Goal: Transaction & Acquisition: Purchase product/service

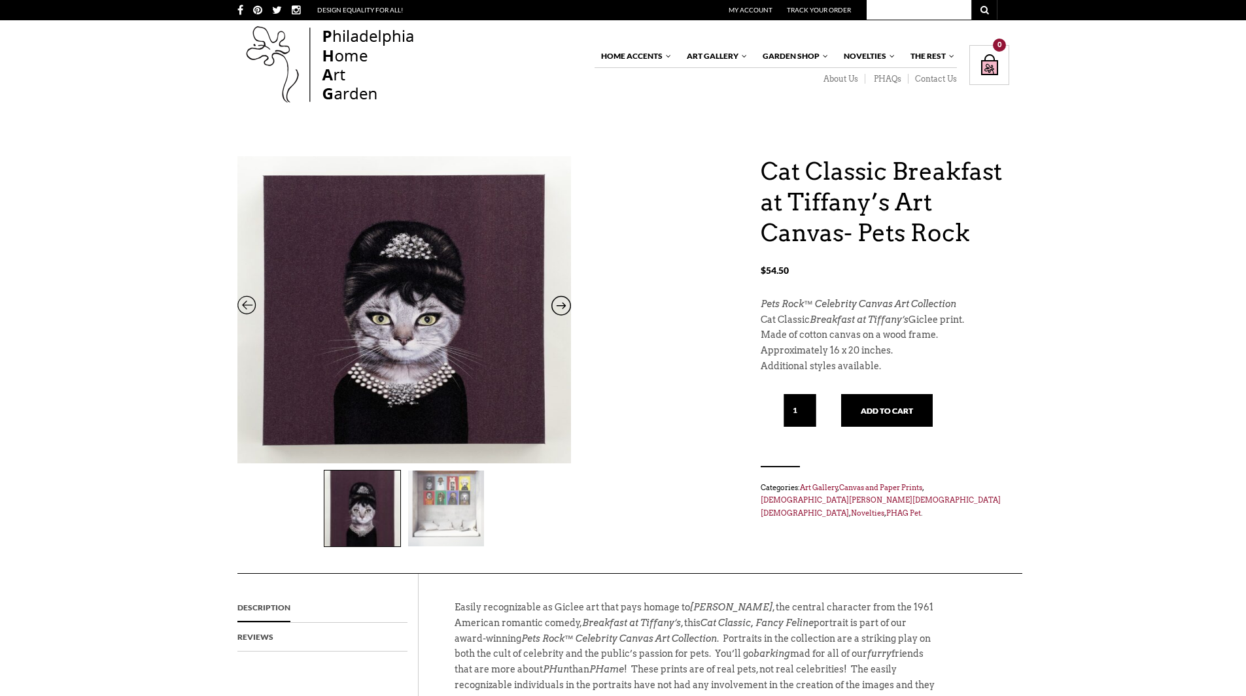
click at [441, 504] on img at bounding box center [446, 509] width 76 height 76
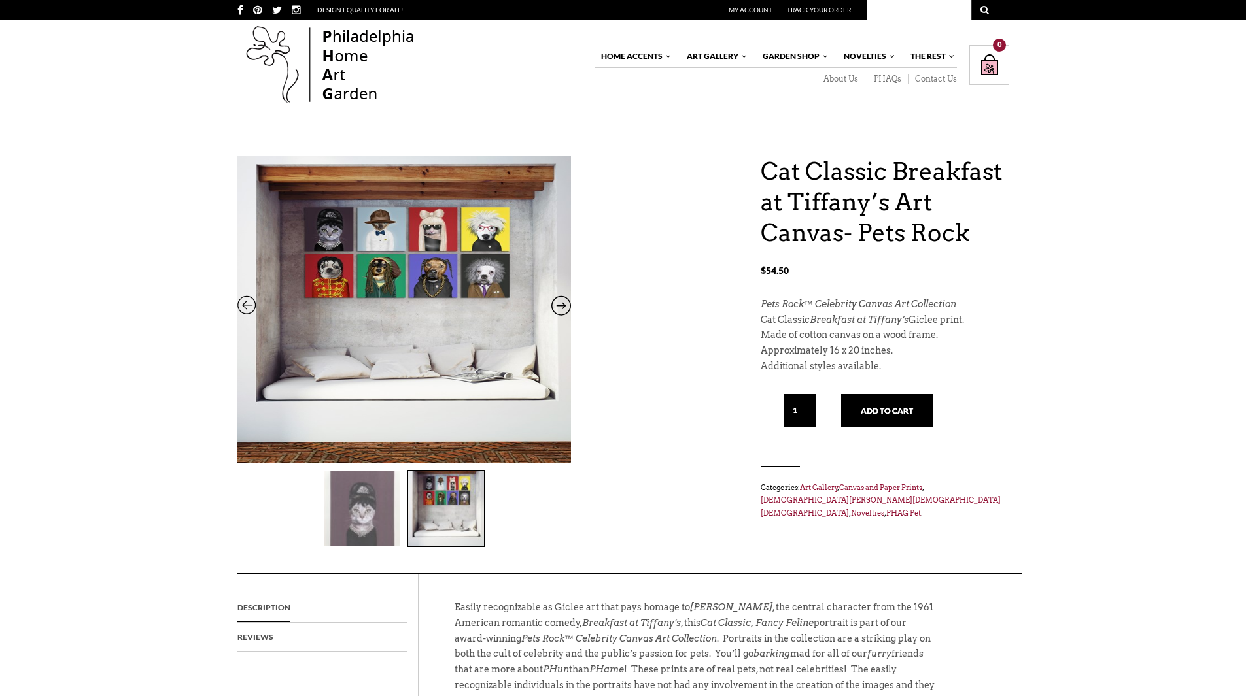
click at [817, 176] on h1 "Cat Classic Breakfast at Tiffany’s Art Canvas- Pets Rock" at bounding box center [885, 202] width 249 height 92
drag, startPoint x: 814, startPoint y: 306, endPoint x: 959, endPoint y: 309, distance: 145.2
click at [959, 309] on p "Pets Rock™ Celebrity Canvas Art Collection" at bounding box center [885, 305] width 249 height 16
drag, startPoint x: 760, startPoint y: 301, endPoint x: 965, endPoint y: 308, distance: 205.5
click at [965, 308] on p "Pets Rock™ Celebrity Canvas Art Collection" at bounding box center [885, 305] width 249 height 16
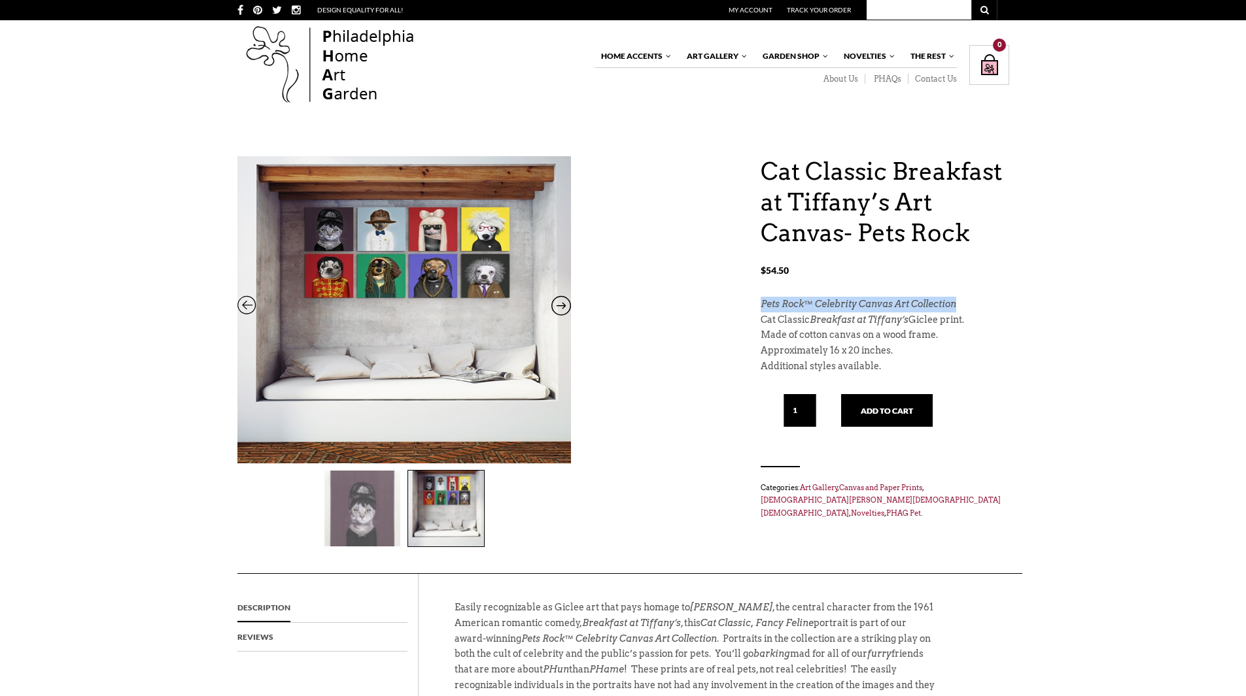
copy em "Pets Rock™ Celebrity Canvas Art Collection"
click at [561, 300] on icon at bounding box center [561, 308] width 20 height 17
click at [561, 307] on icon at bounding box center [561, 308] width 20 height 17
click at [653, 364] on div "Cat Classic Breakfast at Tiffany’s Art Canvas- Pets Rock $ 54.50 Cat Classic Br…" at bounding box center [623, 364] width 772 height 417
click at [908, 407] on button "Add to cart" at bounding box center [887, 410] width 92 height 33
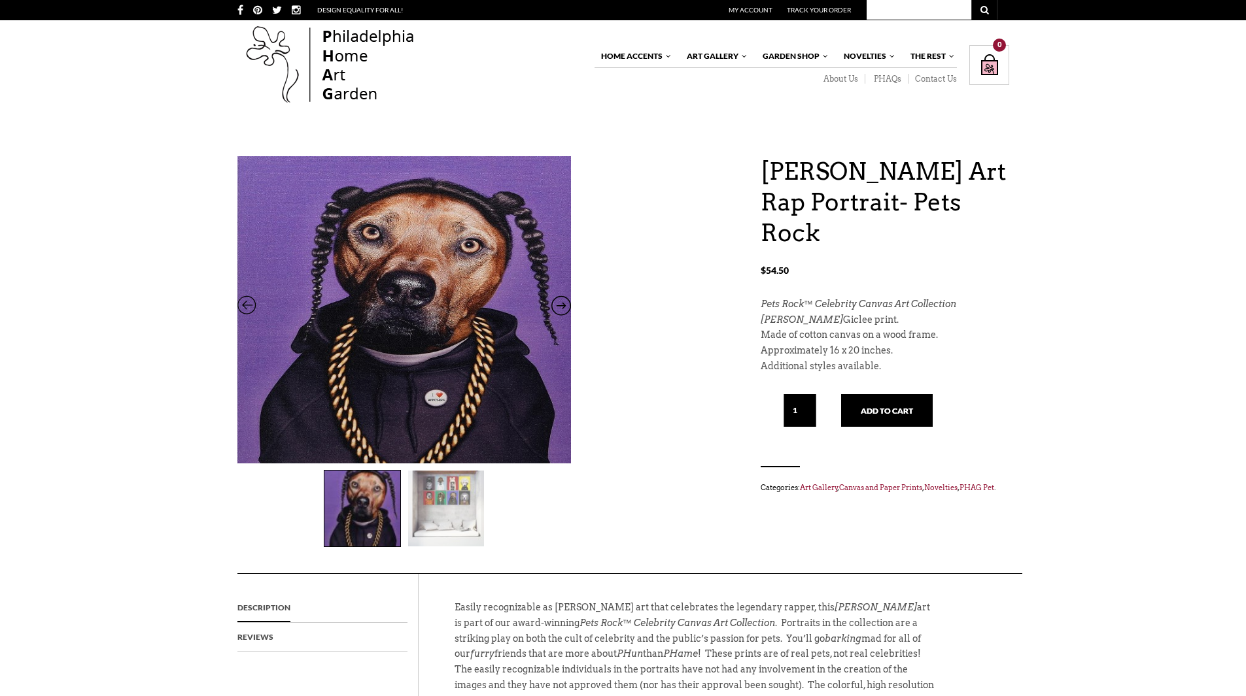
click at [477, 487] on img at bounding box center [446, 509] width 76 height 76
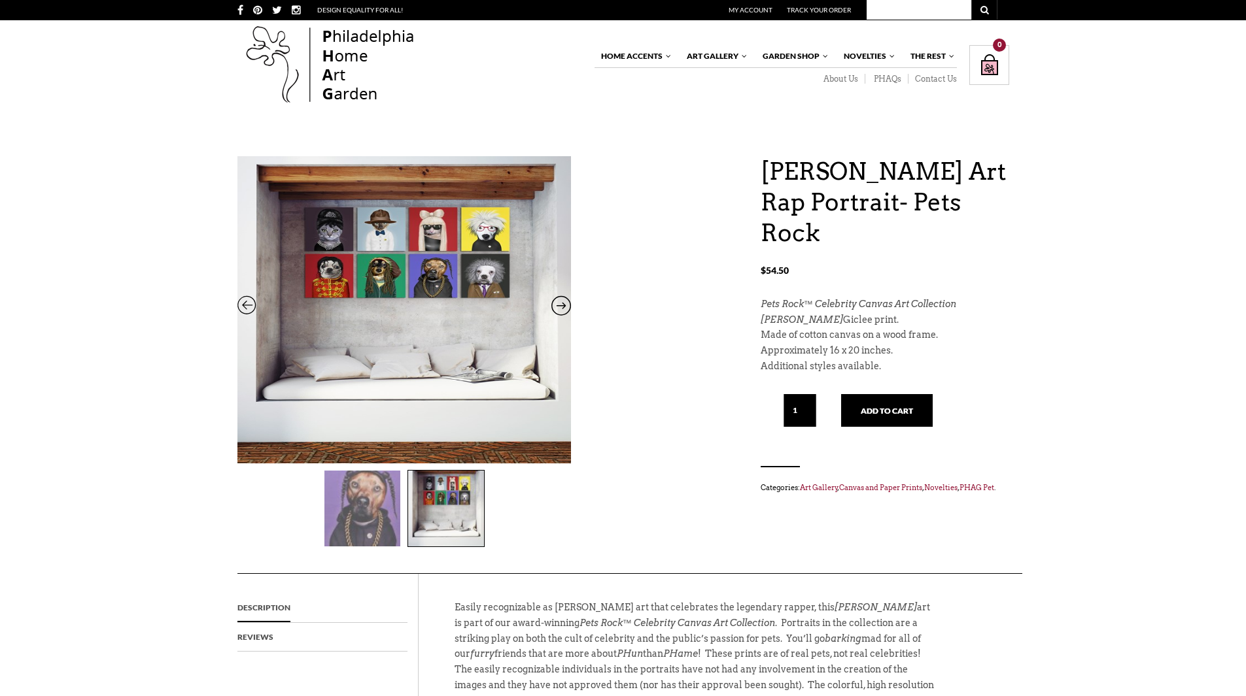
click at [461, 511] on img at bounding box center [446, 509] width 76 height 76
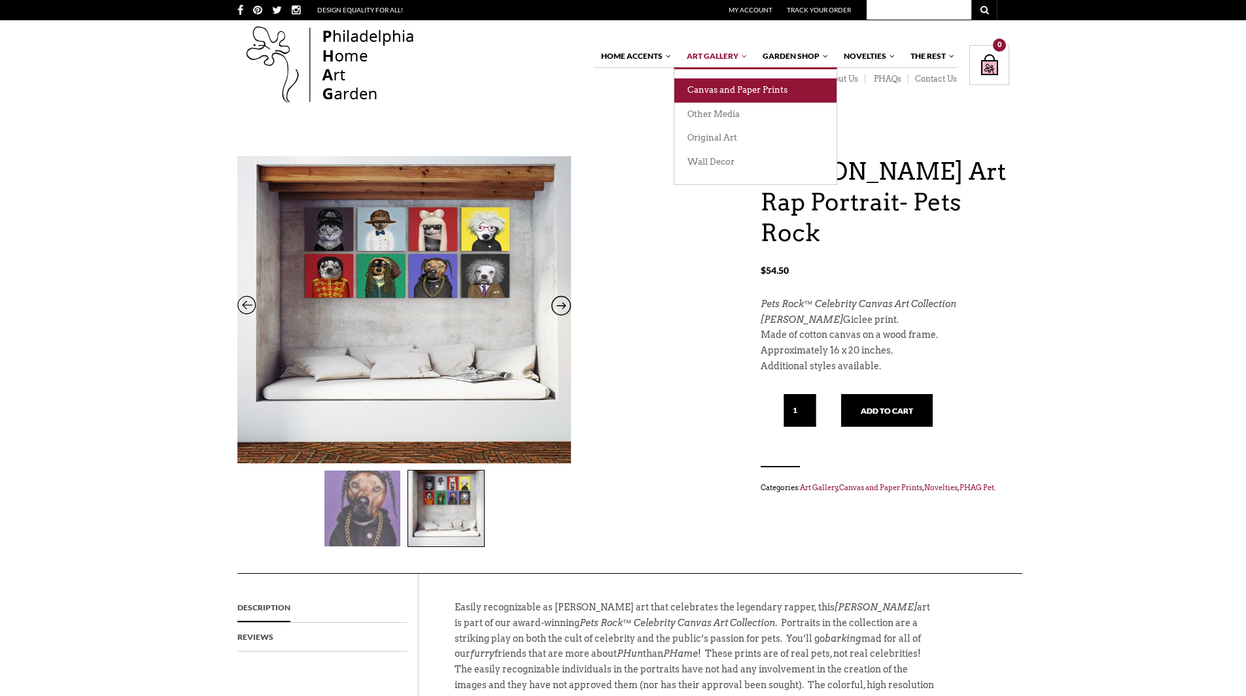
click at [726, 91] on link "Canvas and Paper Prints" at bounding box center [755, 90] width 162 height 24
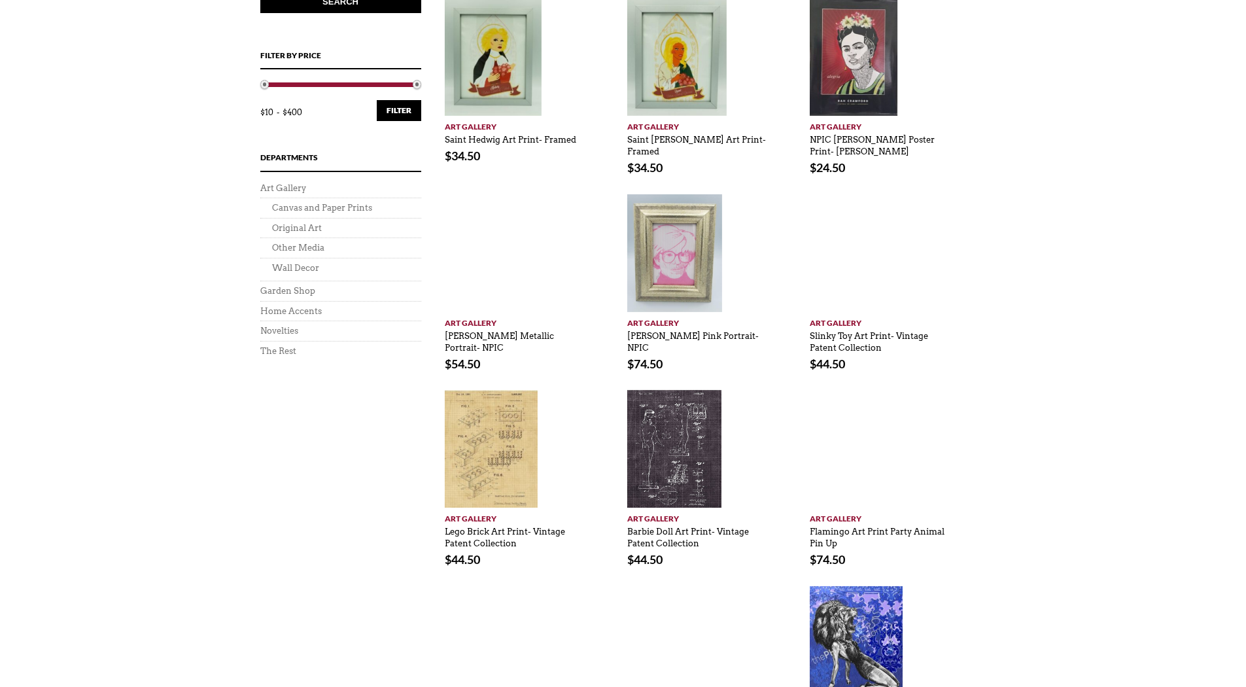
scroll to position [451, 0]
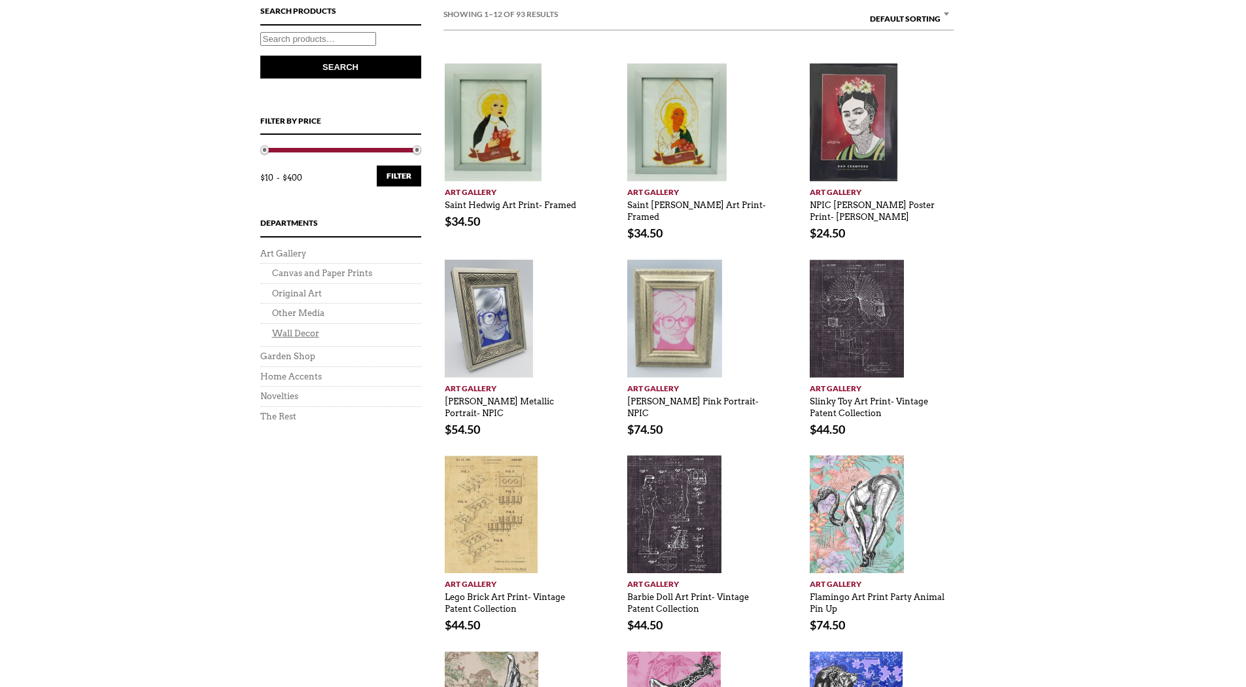
click at [299, 330] on link "Wall Decor" at bounding box center [295, 333] width 47 height 10
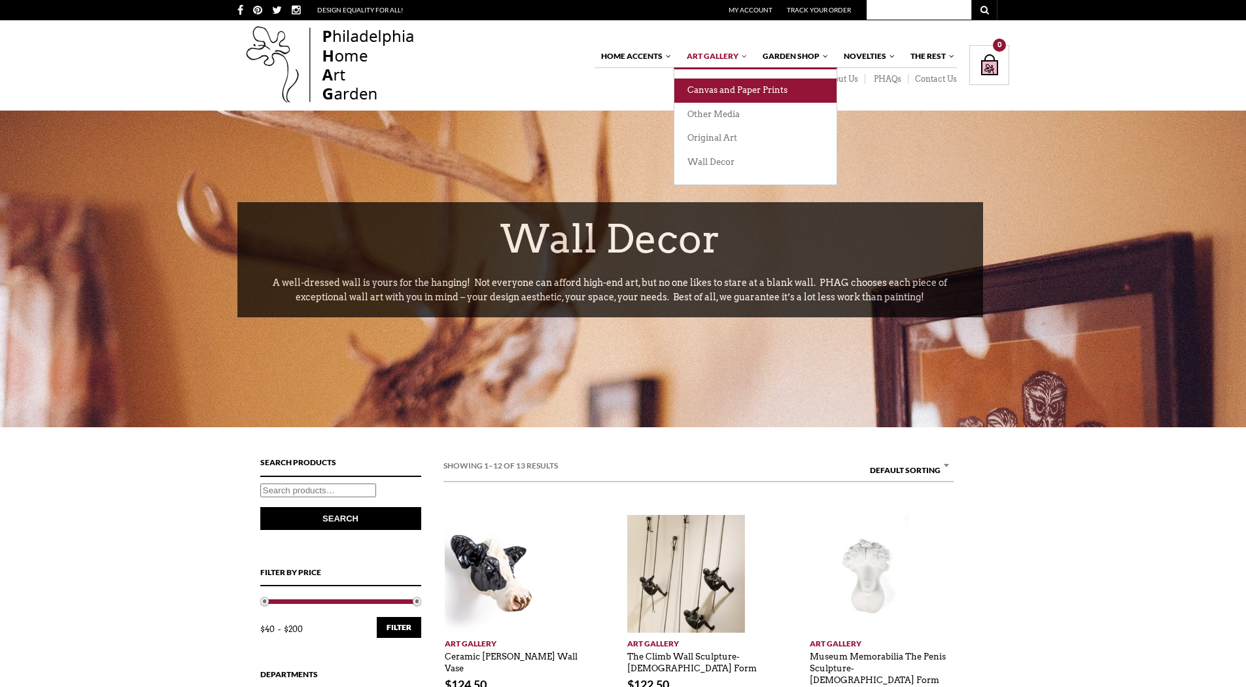
click at [736, 92] on link "Canvas and Paper Prints" at bounding box center [755, 90] width 162 height 24
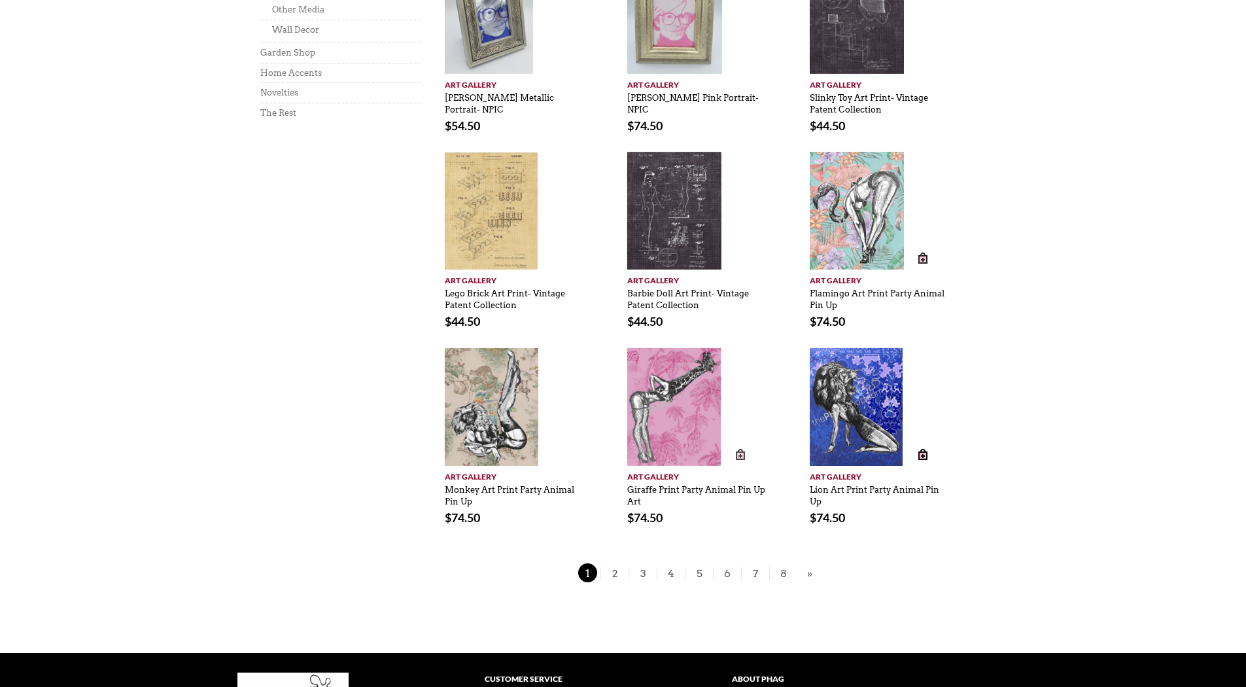
scroll to position [785, 0]
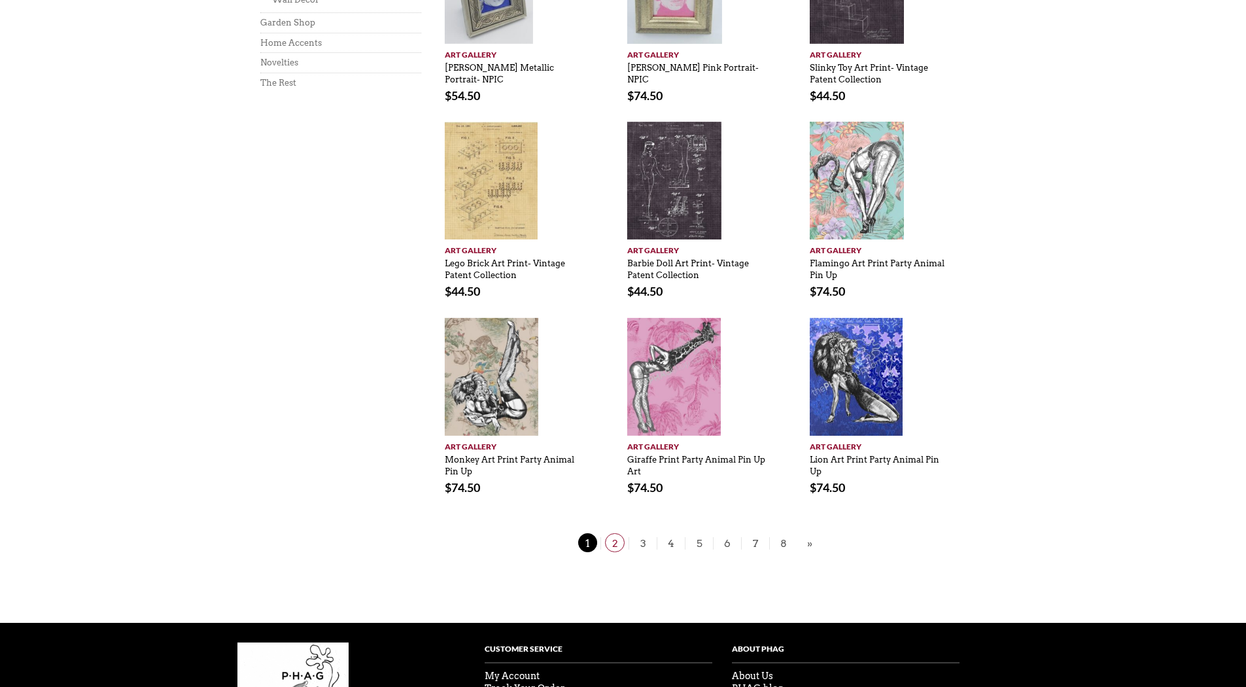
click at [615, 545] on span "2" at bounding box center [615, 542] width 20 height 19
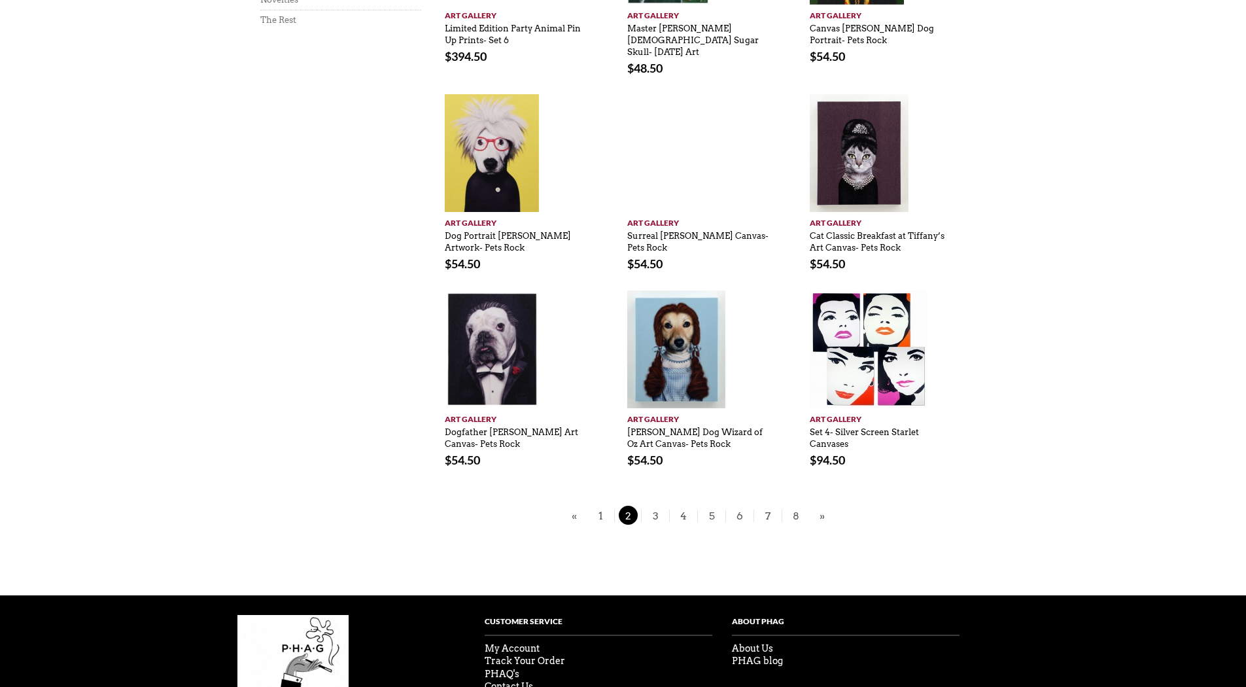
scroll to position [785, 0]
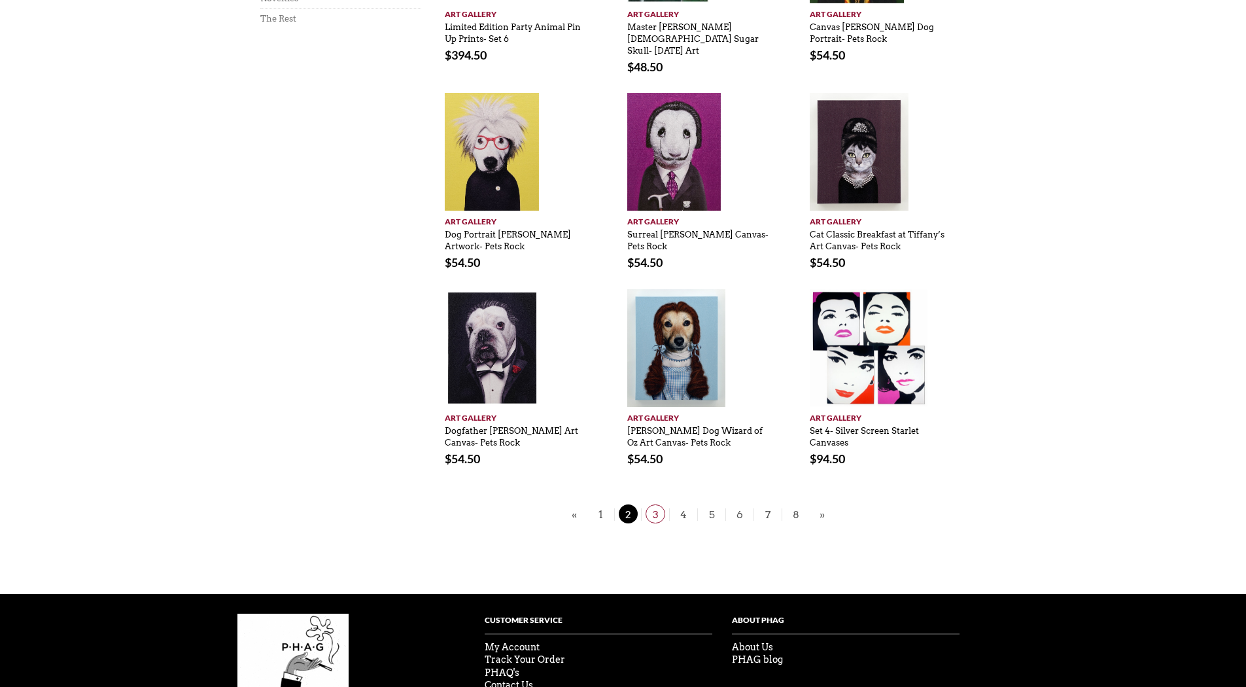
click at [657, 504] on span "3" at bounding box center [655, 513] width 20 height 19
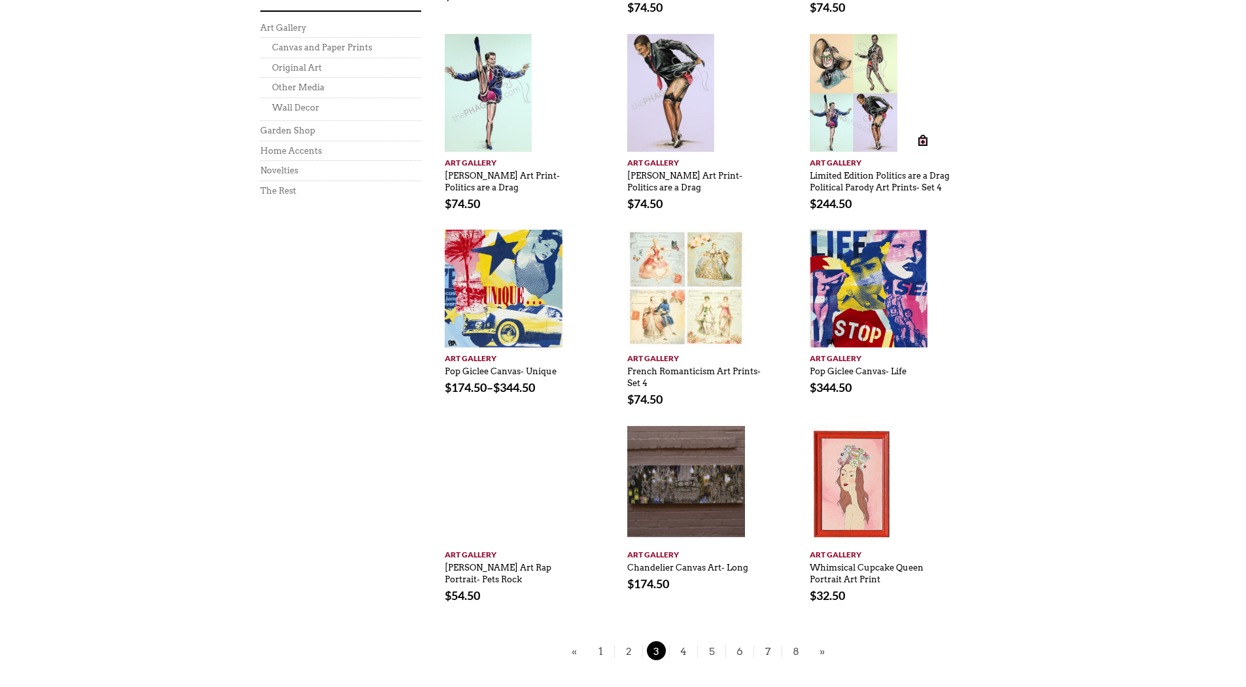
scroll to position [654, 0]
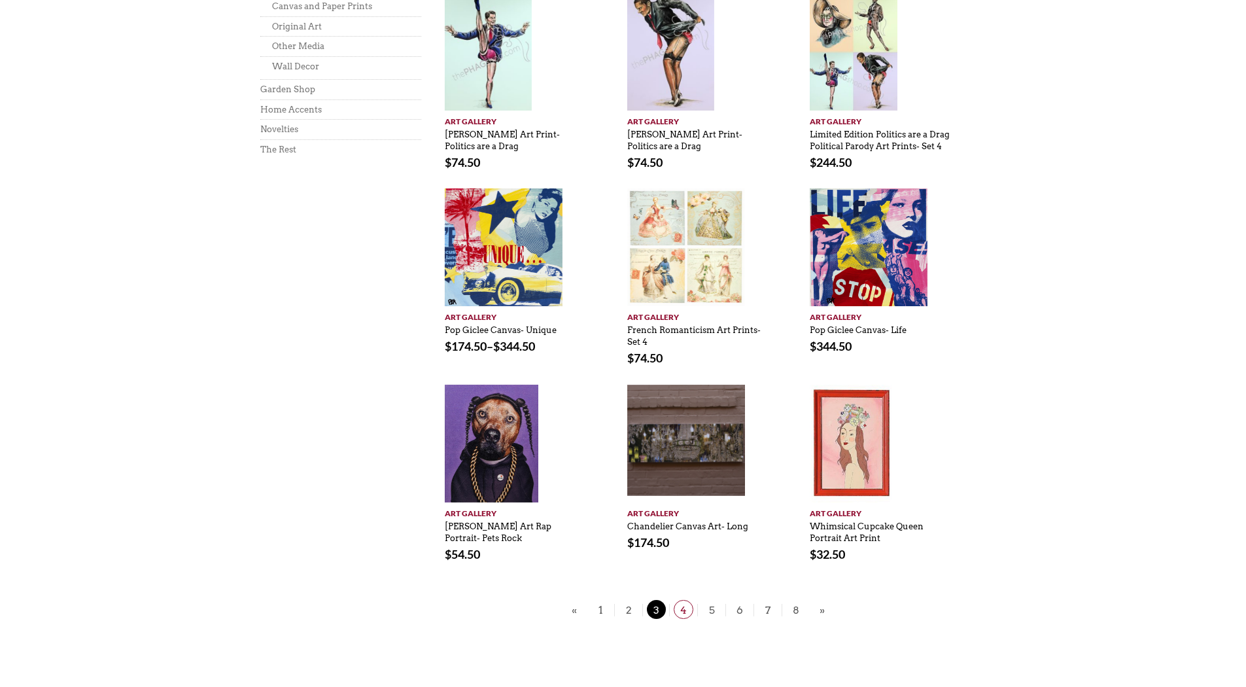
click at [683, 606] on span "4" at bounding box center [684, 609] width 20 height 19
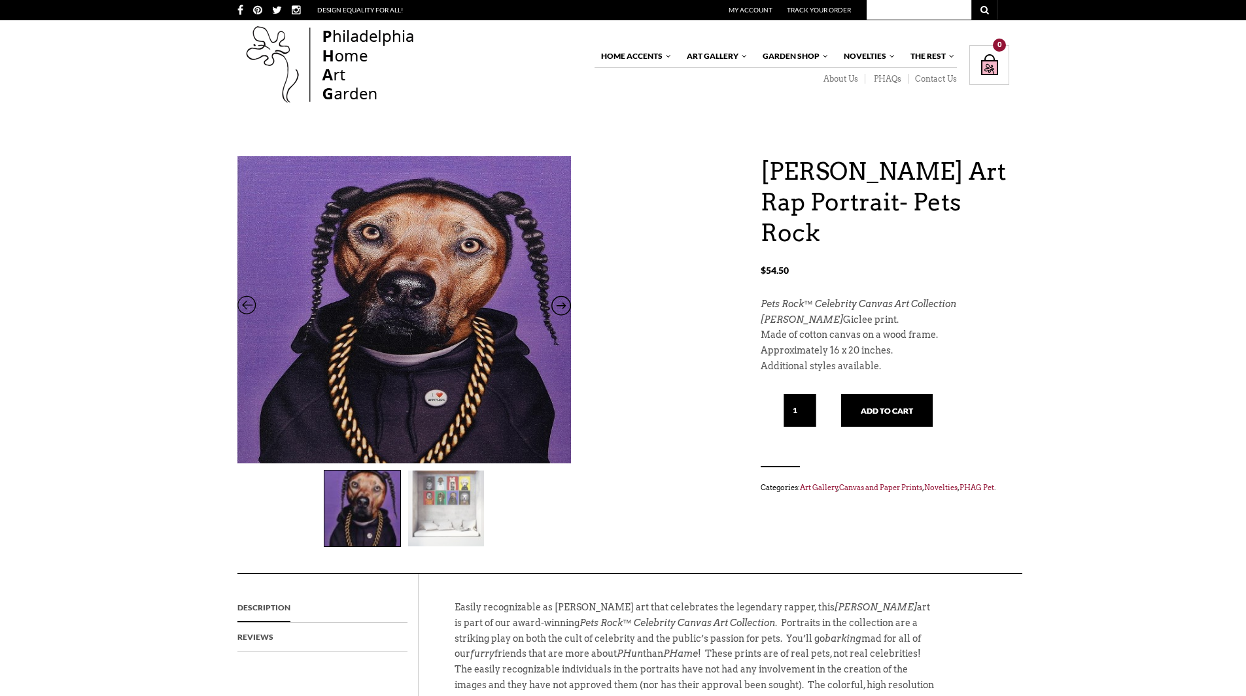
click at [470, 501] on img at bounding box center [446, 509] width 76 height 76
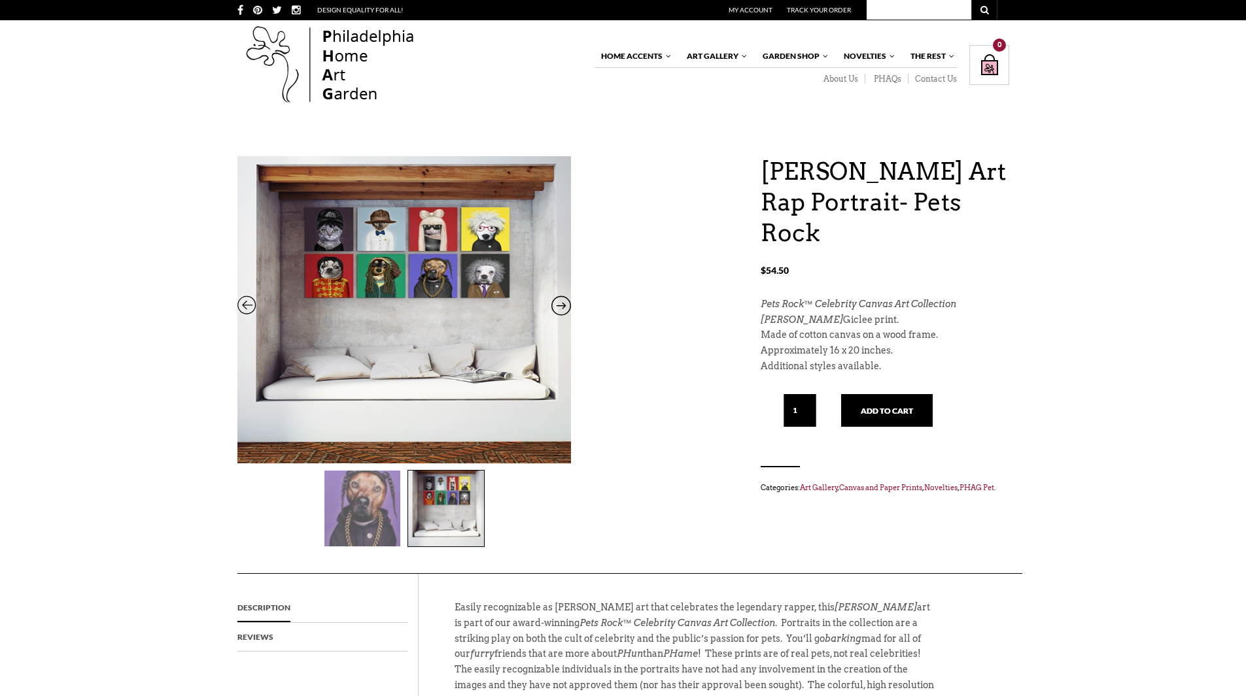
click at [351, 497] on img at bounding box center [362, 509] width 76 height 76
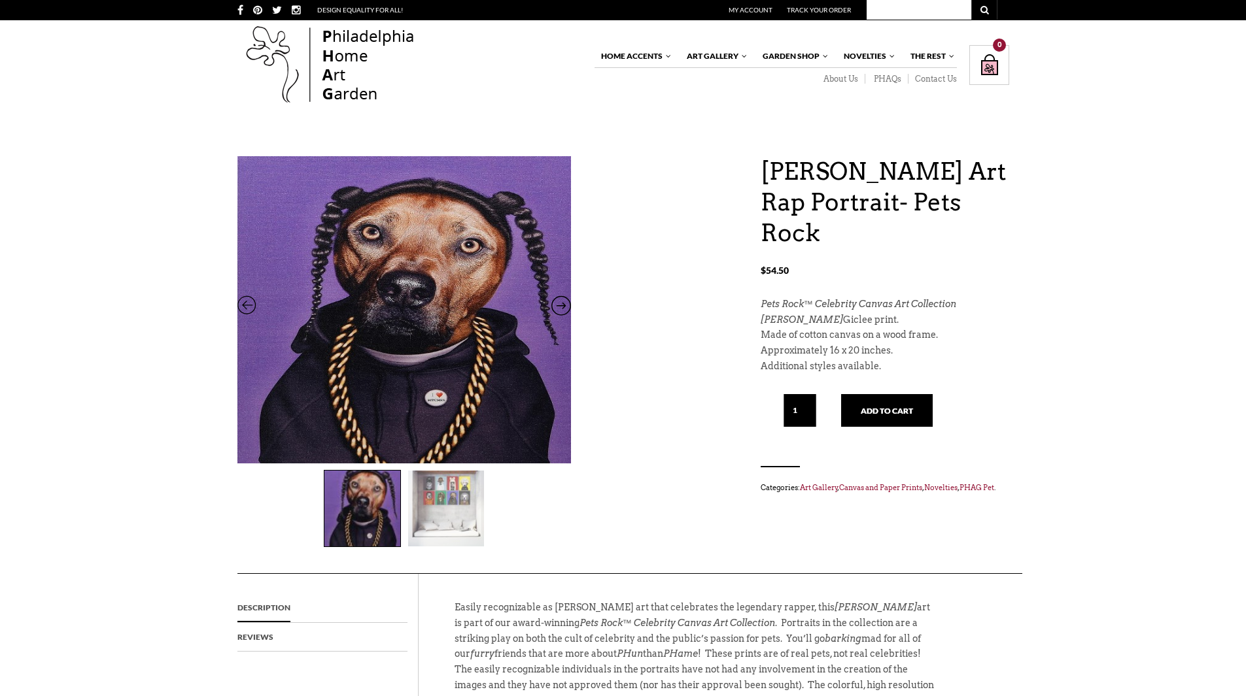
click at [453, 487] on img at bounding box center [446, 509] width 76 height 76
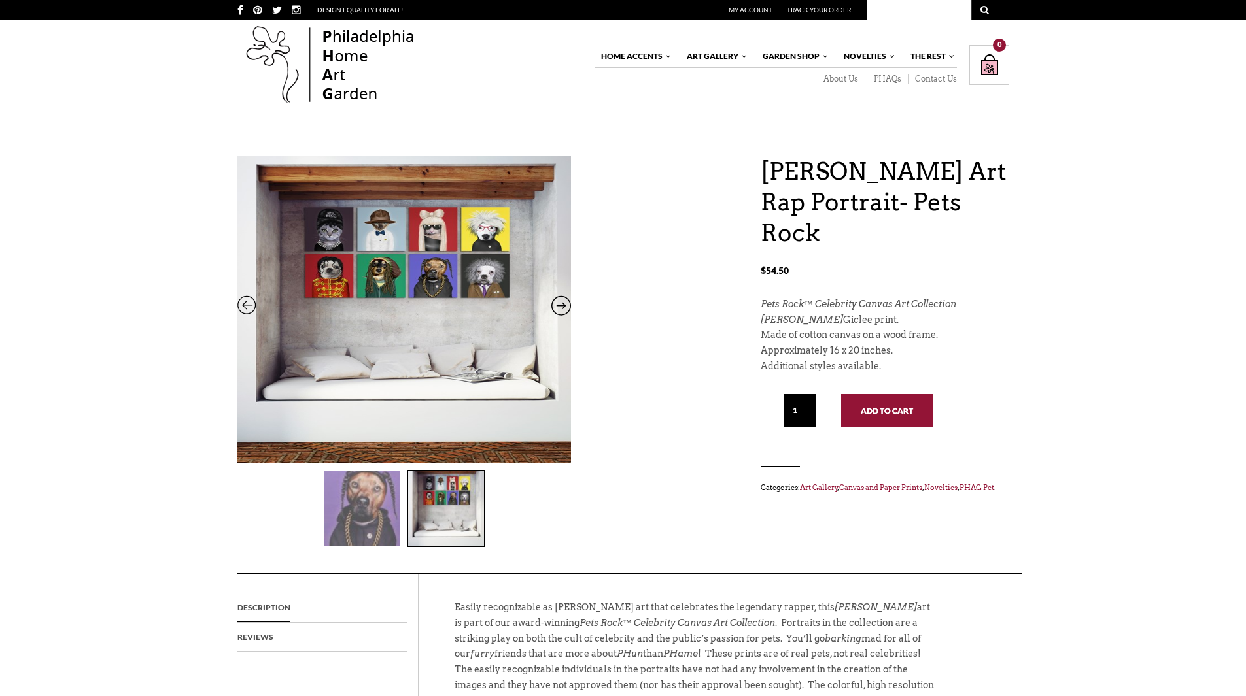
click at [878, 394] on button "Add to cart" at bounding box center [887, 410] width 92 height 33
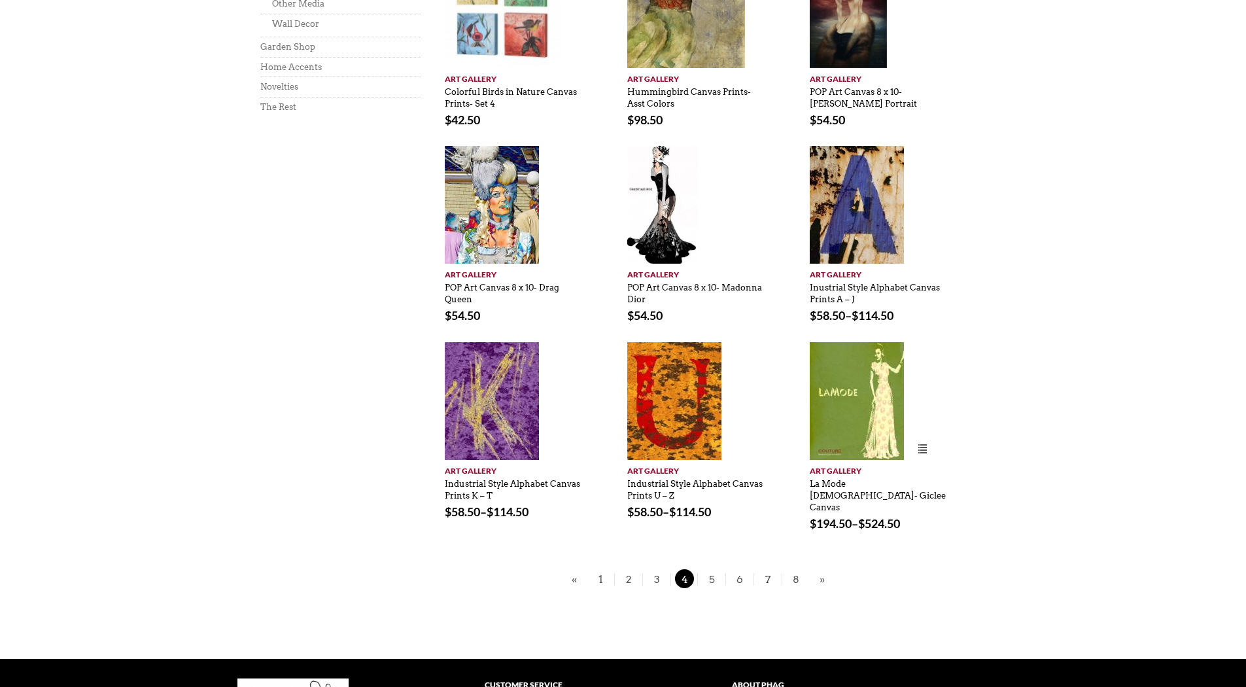
scroll to position [719, 0]
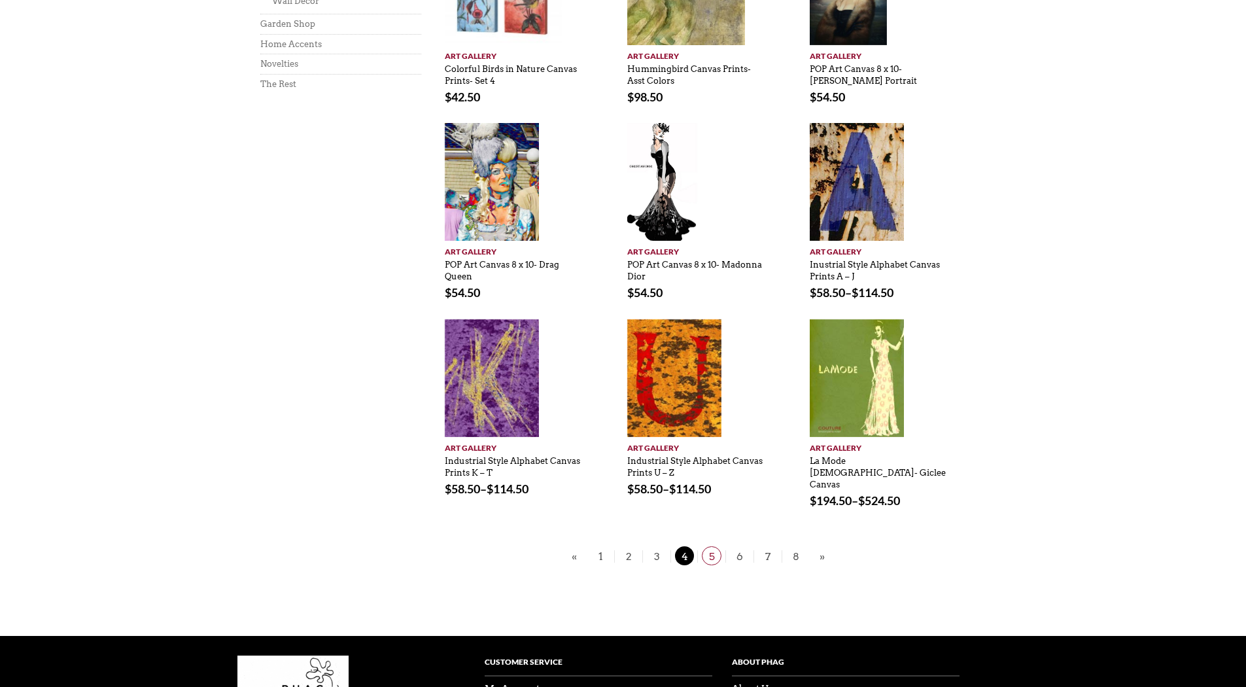
click at [705, 546] on span "5" at bounding box center [712, 555] width 20 height 19
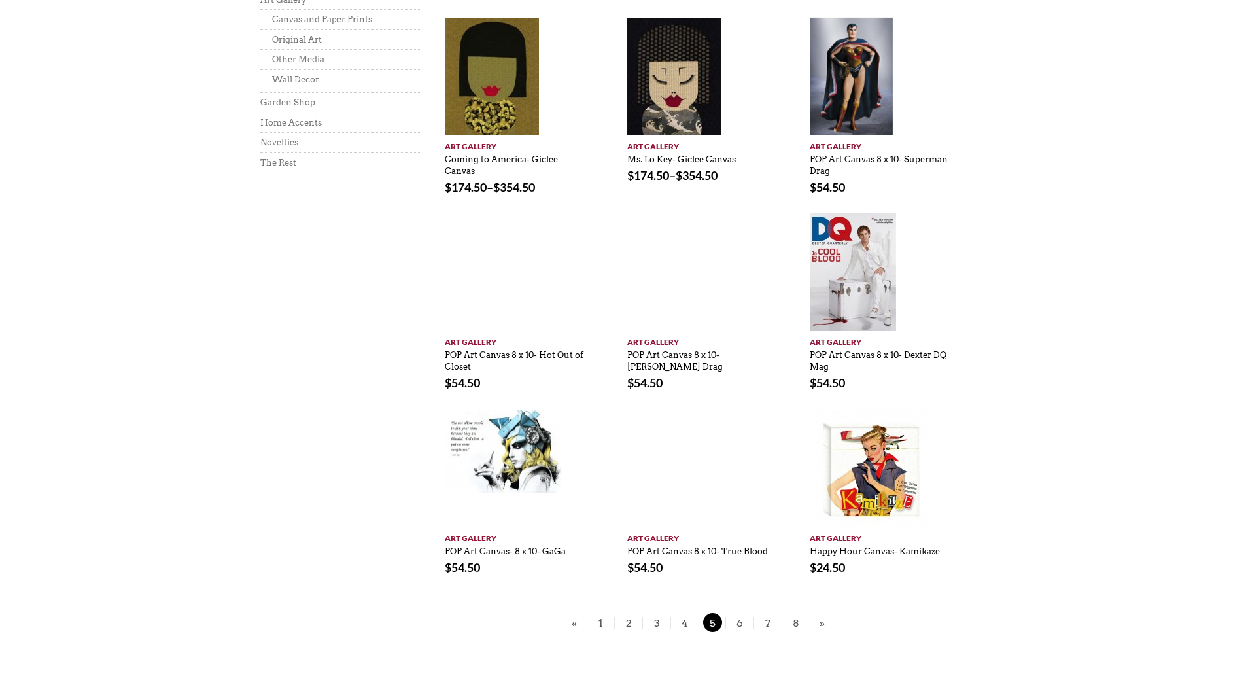
scroll to position [654, 0]
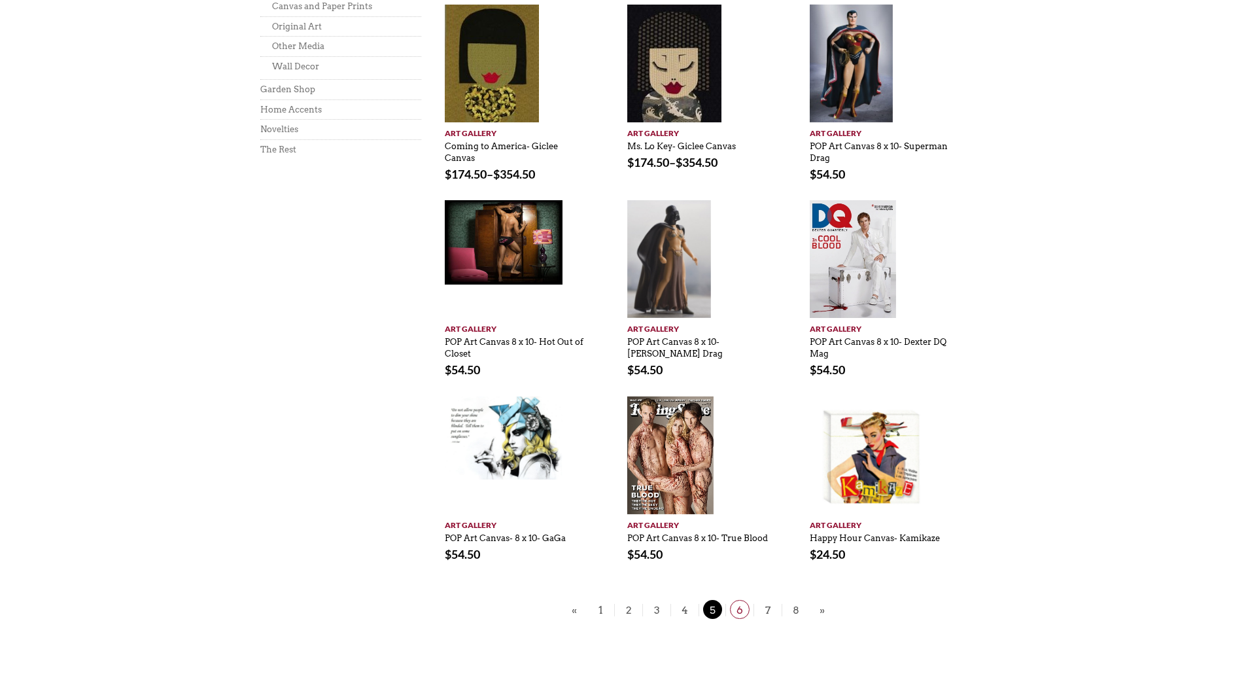
click at [733, 600] on span "6" at bounding box center [740, 609] width 20 height 19
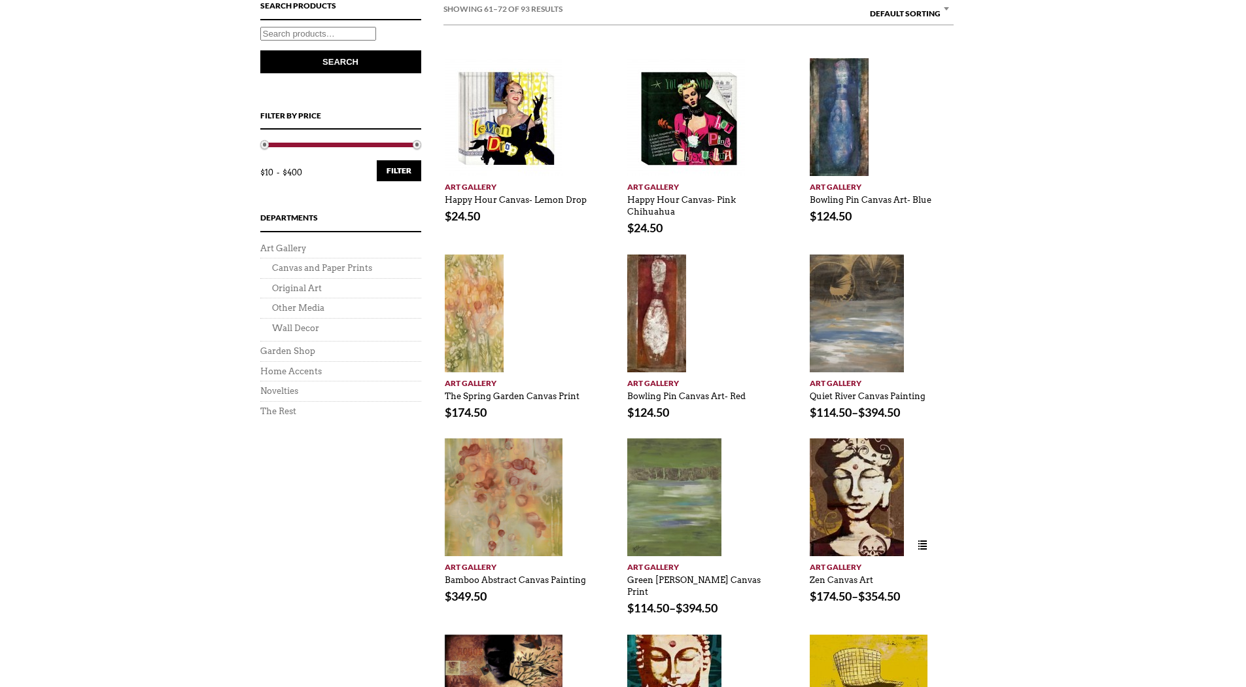
scroll to position [719, 0]
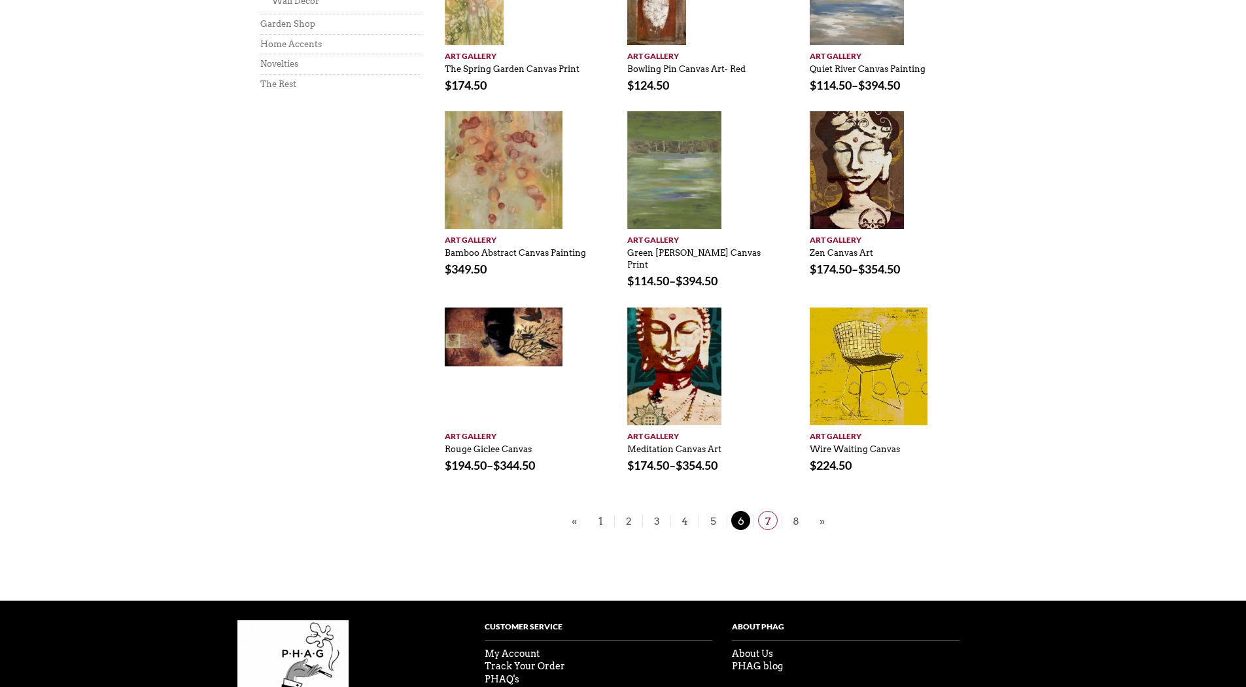
click at [770, 512] on span "7" at bounding box center [768, 520] width 20 height 19
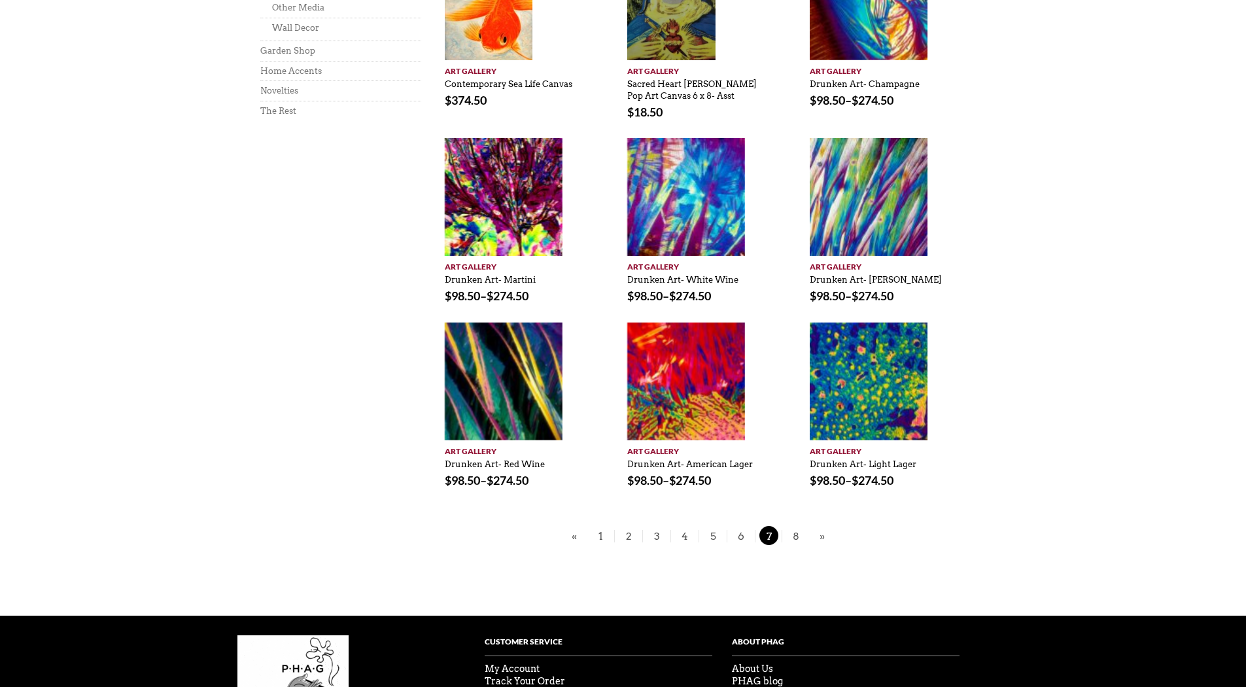
scroll to position [810, 0]
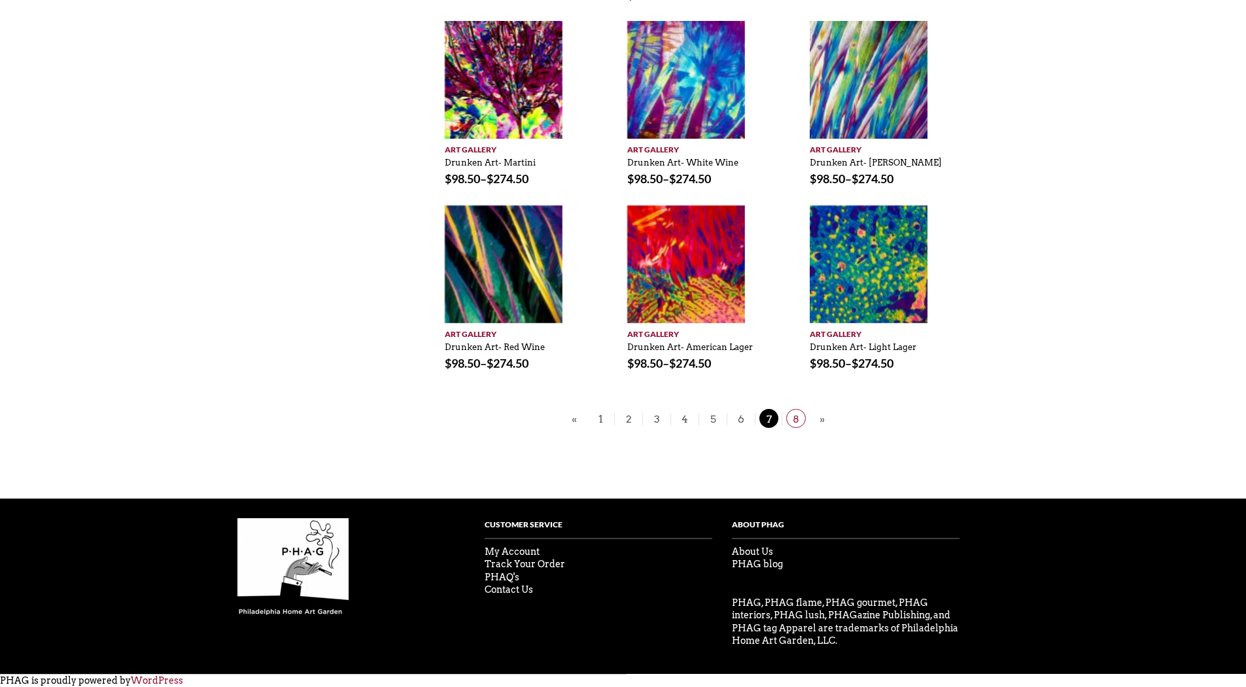
click at [794, 417] on span "8" at bounding box center [796, 418] width 20 height 19
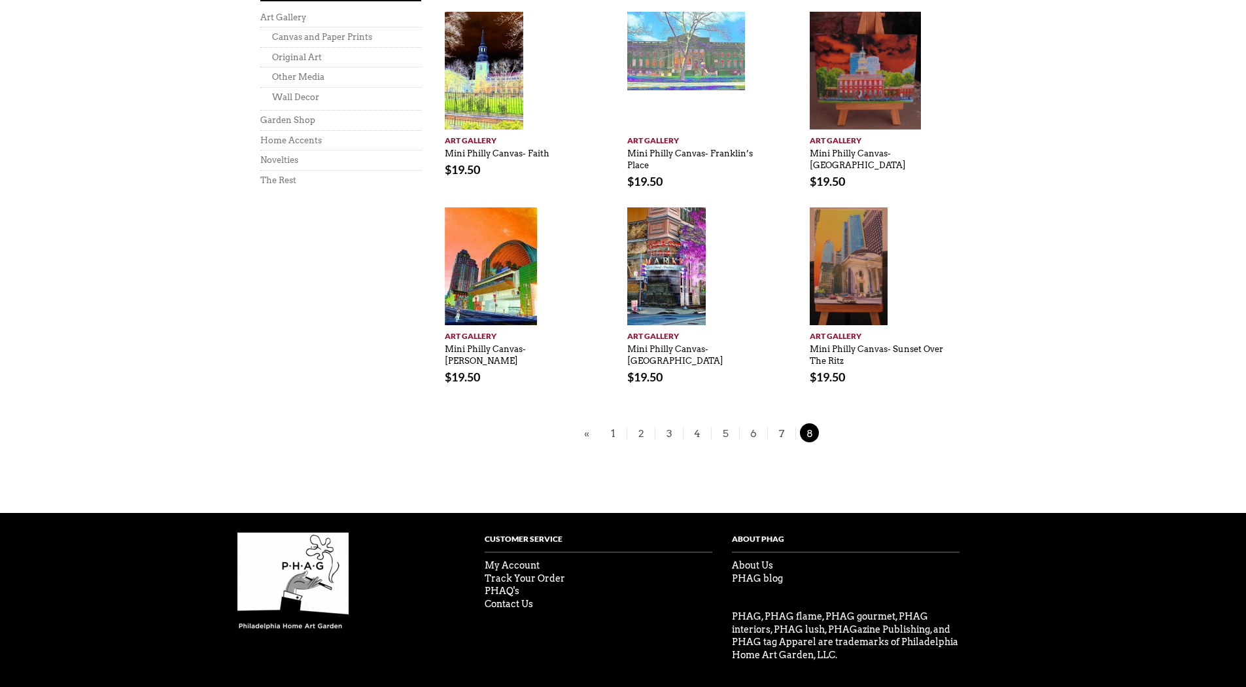
scroll to position [638, 0]
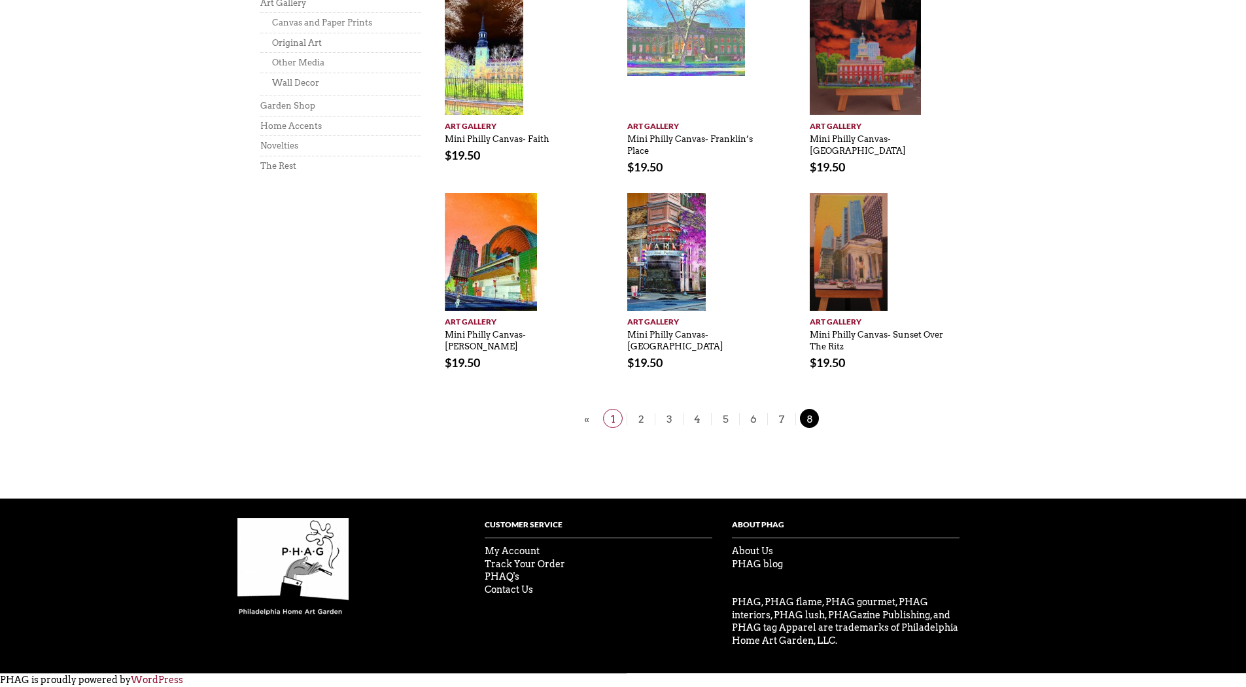
click at [619, 415] on span "1" at bounding box center [613, 418] width 20 height 19
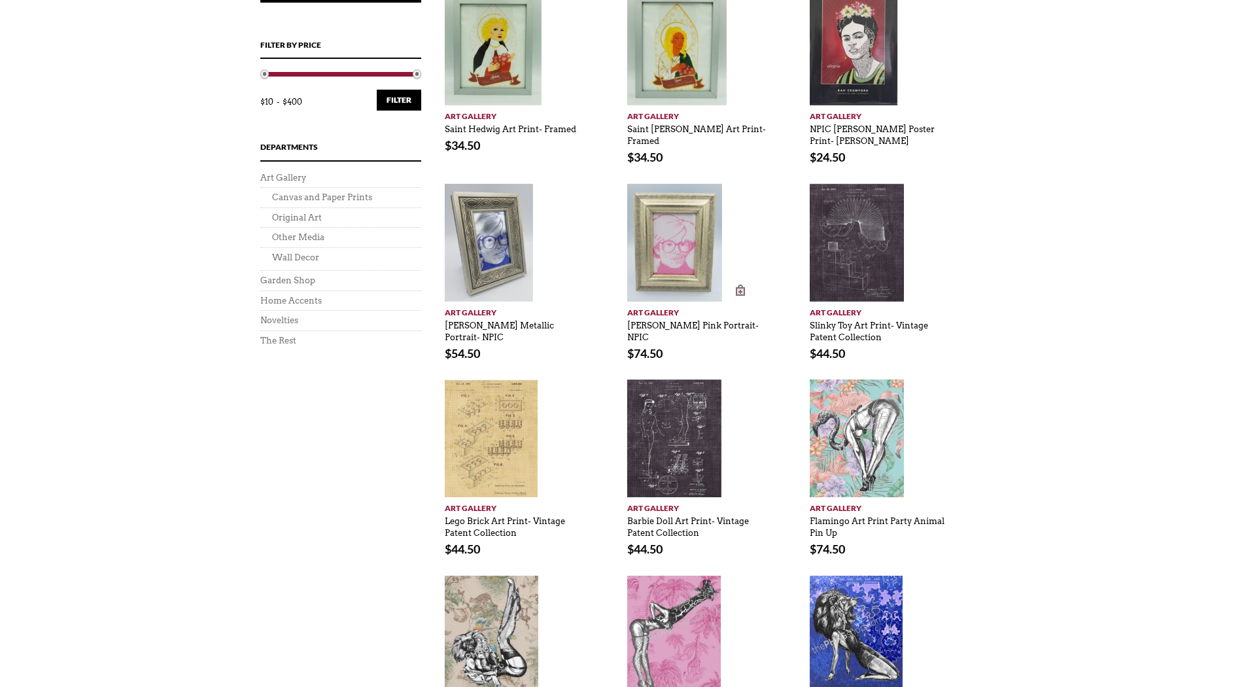
scroll to position [327, 0]
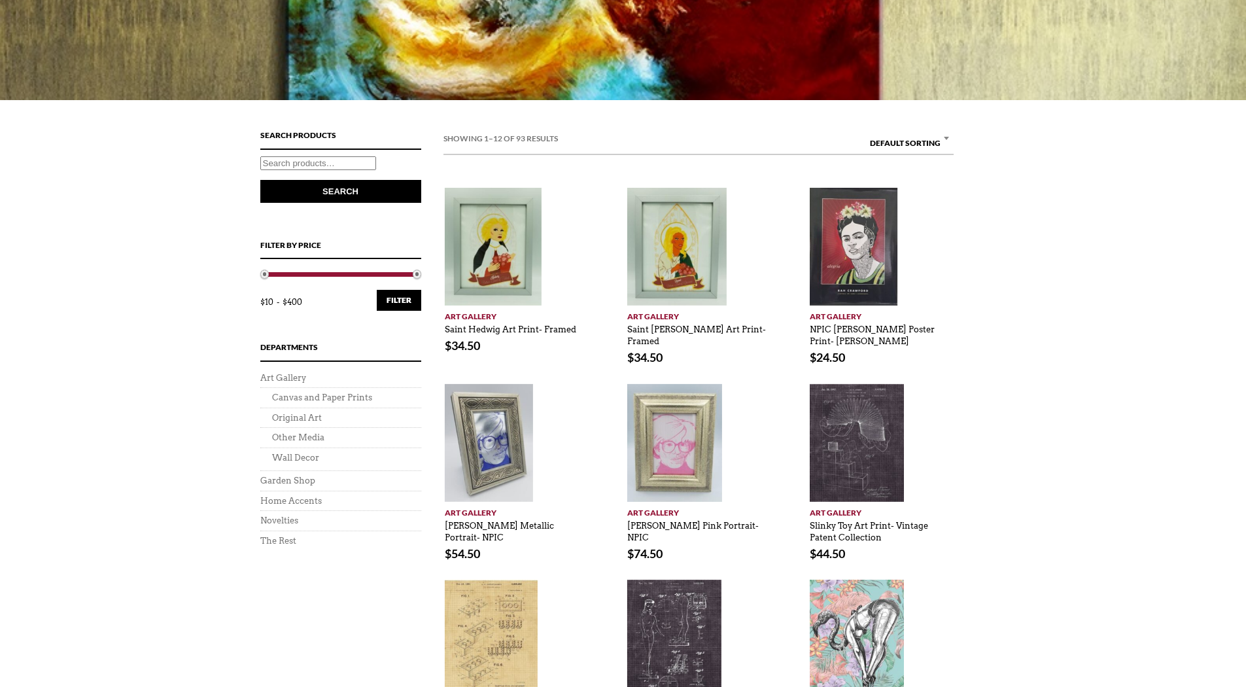
click at [339, 164] on input "Search for:" at bounding box center [318, 163] width 116 height 14
type input "snoop"
click at [260, 180] on button "Search" at bounding box center [340, 191] width 161 height 23
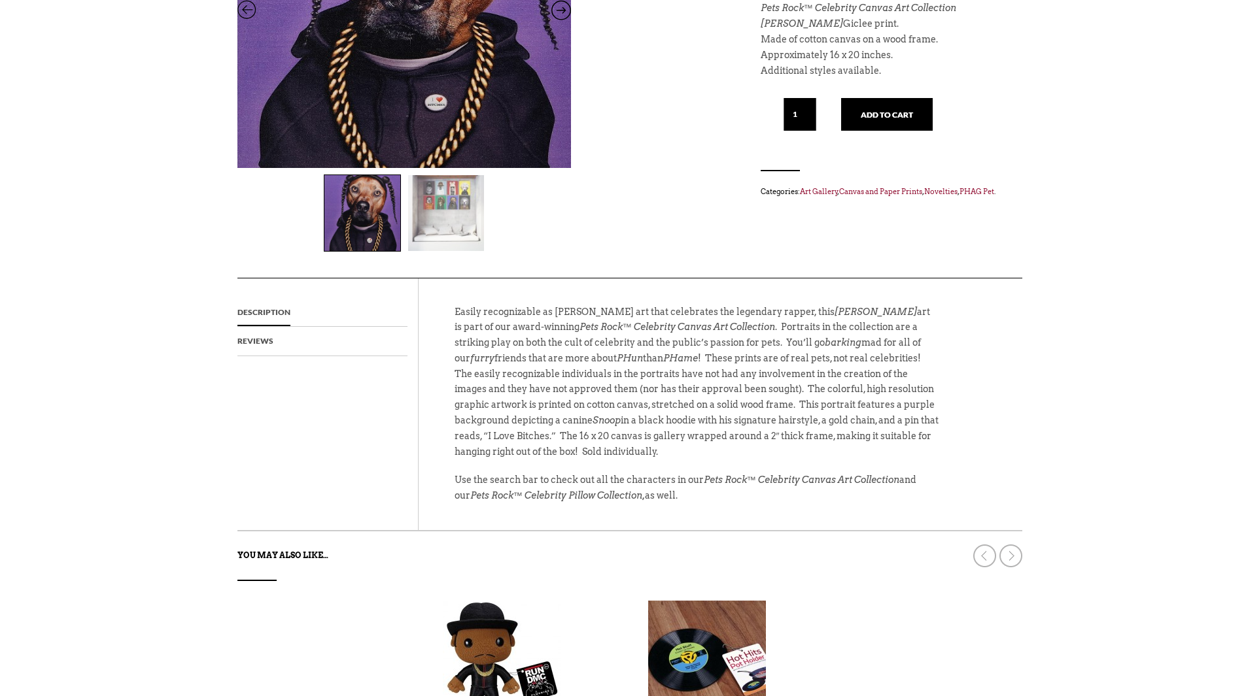
scroll to position [303, 0]
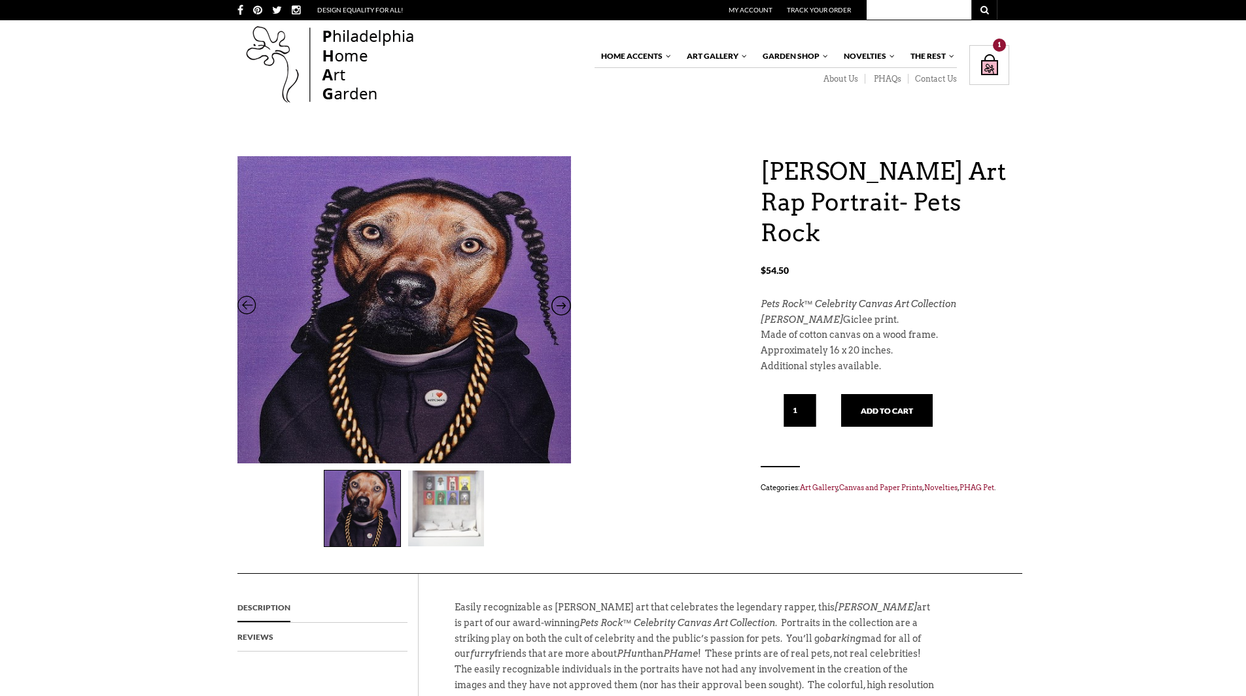
click at [415, 510] on img at bounding box center [446, 509] width 76 height 76
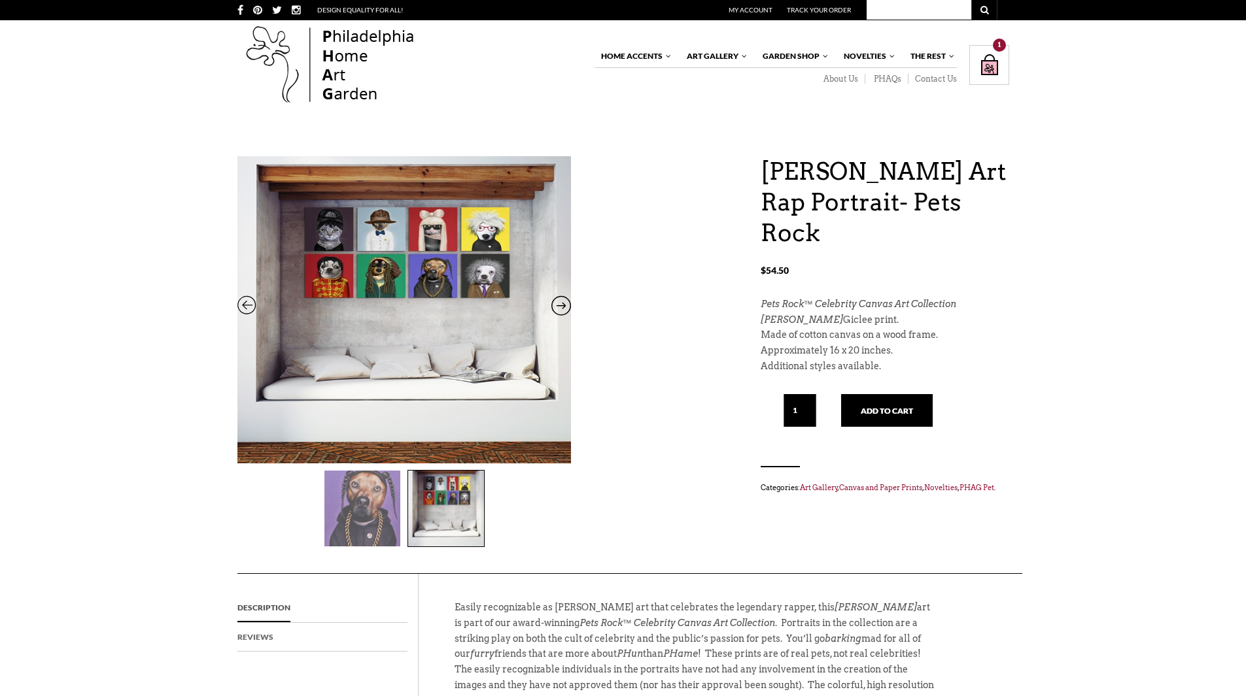
click at [247, 640] on link "Reviews" at bounding box center [255, 637] width 36 height 29
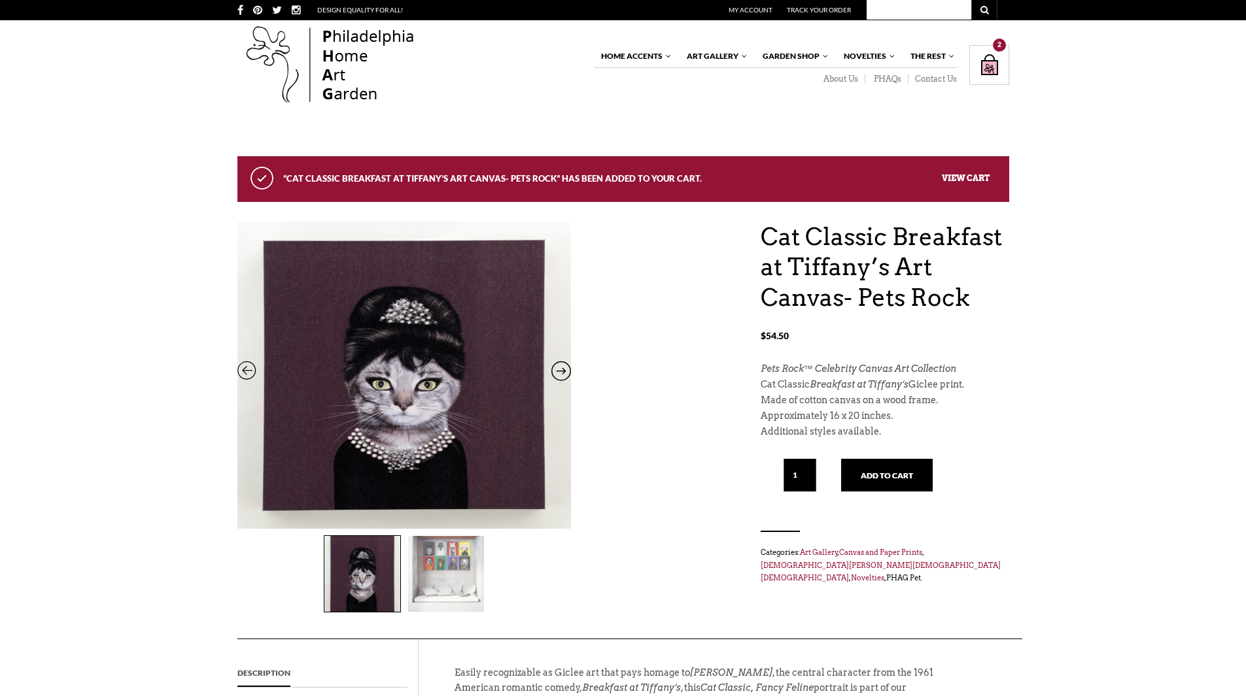
click at [886, 574] on link "PHAG Pet" at bounding box center [903, 578] width 35 height 9
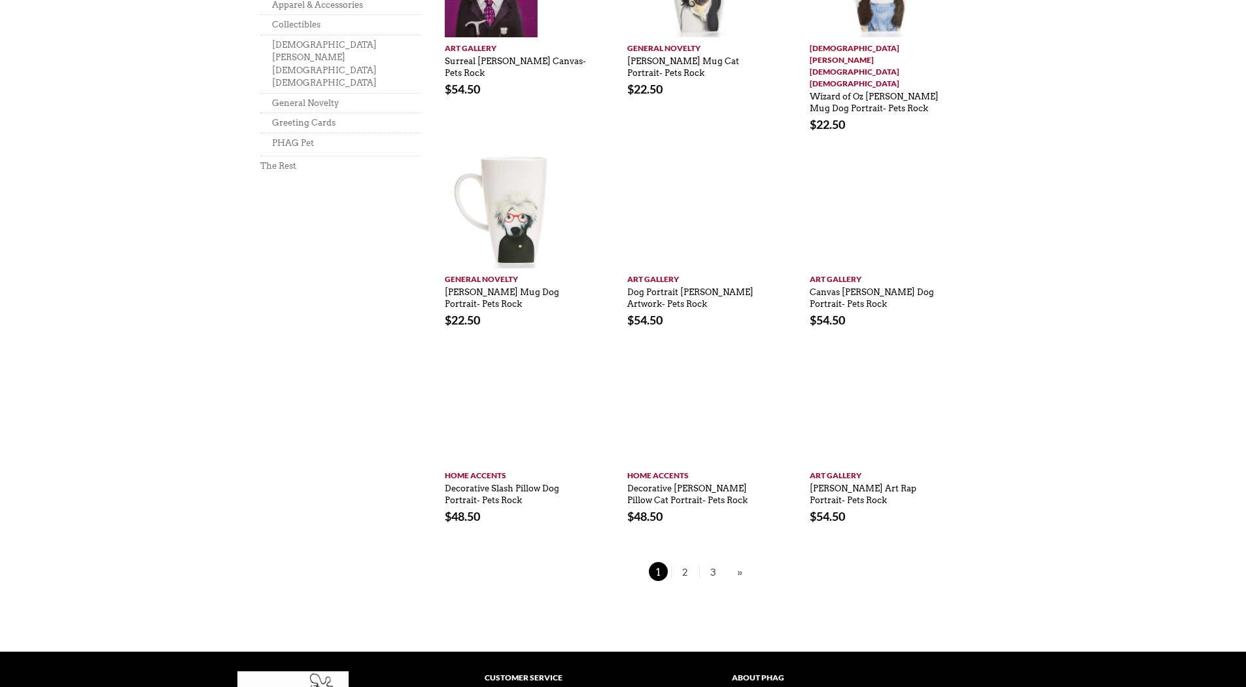
scroll to position [850, 0]
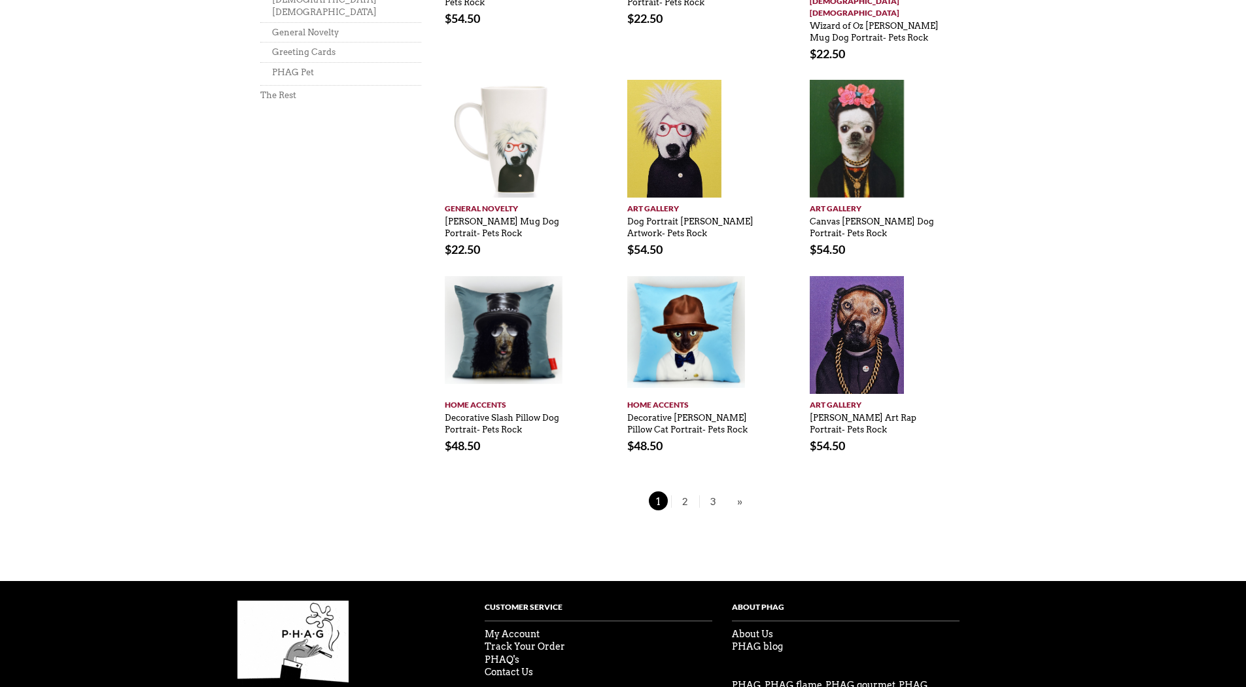
click at [688, 491] on div "Pages: 1 2 3 »" at bounding box center [698, 503] width 510 height 24
click at [685, 491] on span "2" at bounding box center [686, 500] width 20 height 19
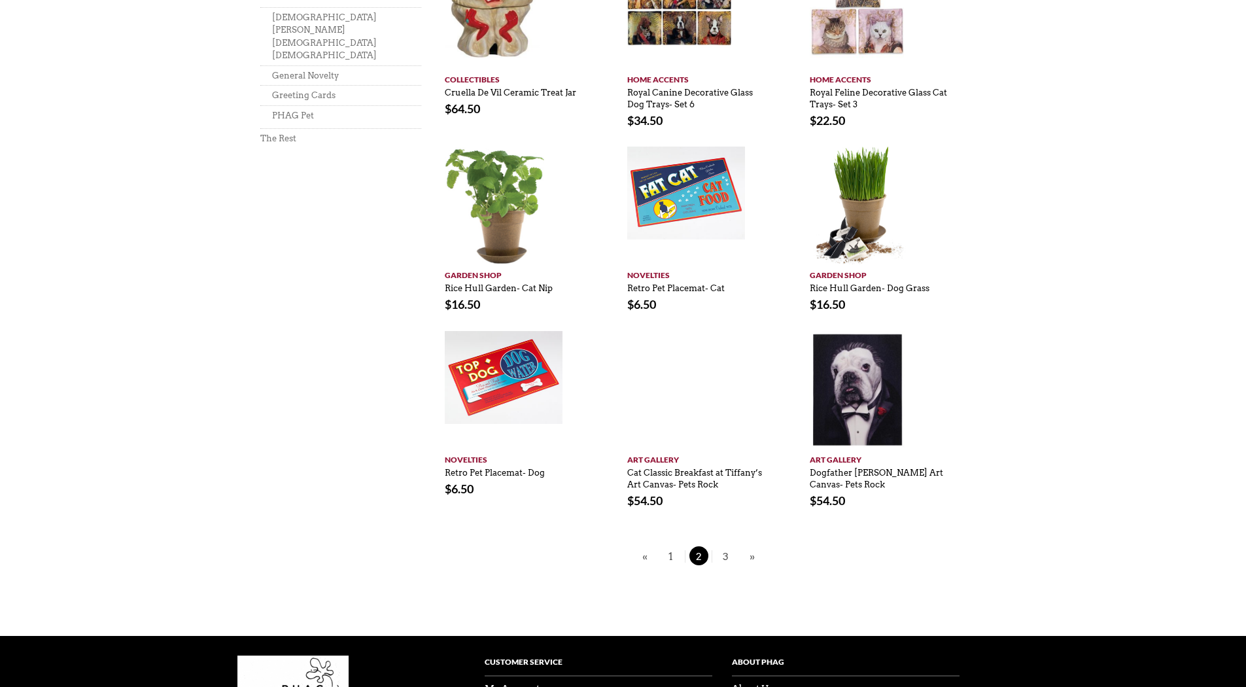
scroll to position [785, 0]
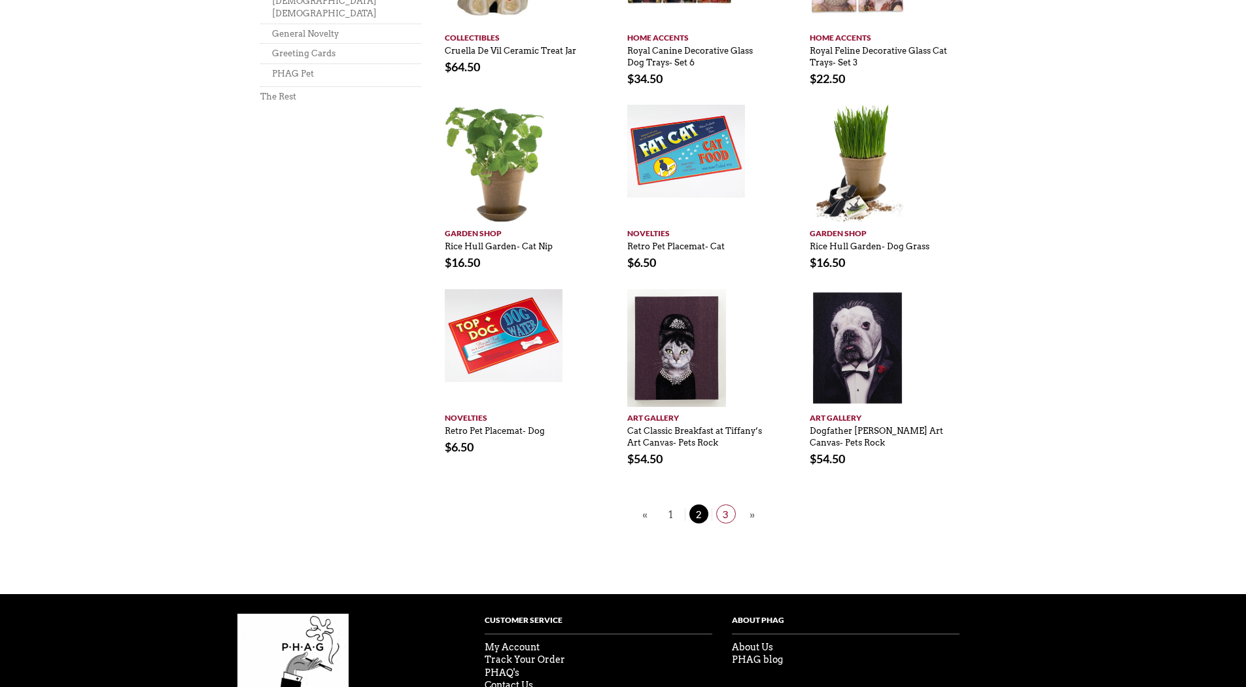
click at [728, 504] on span "3" at bounding box center [726, 513] width 20 height 19
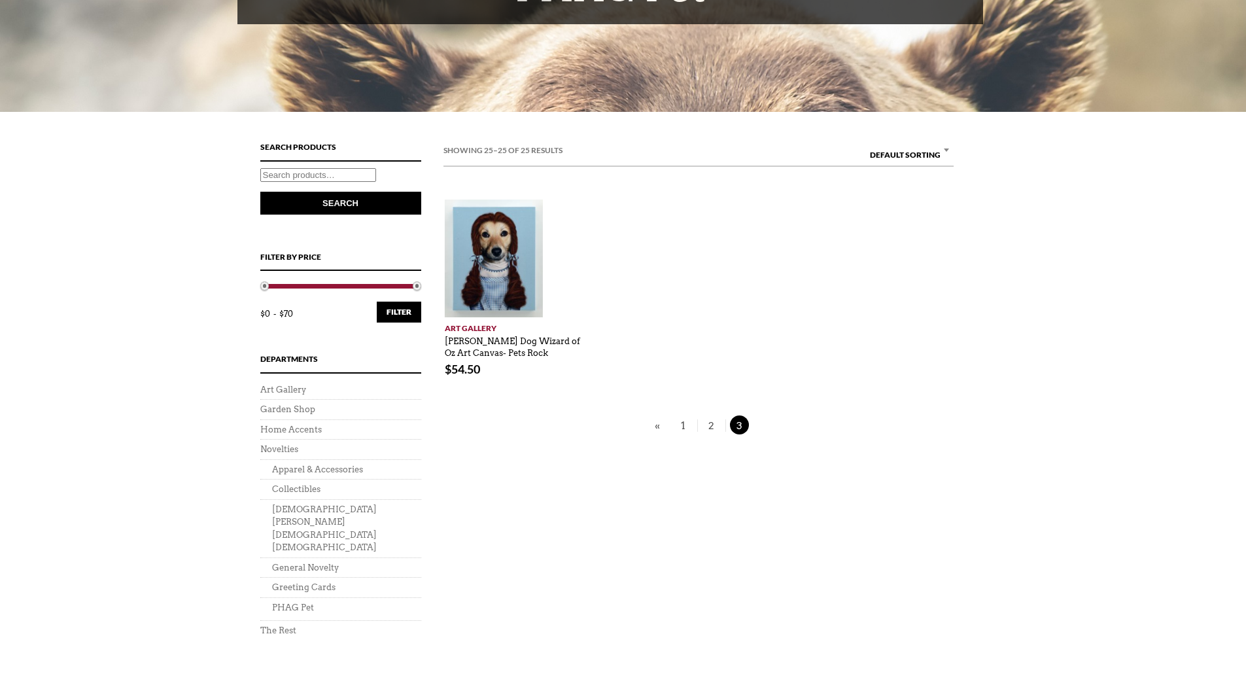
scroll to position [262, 0]
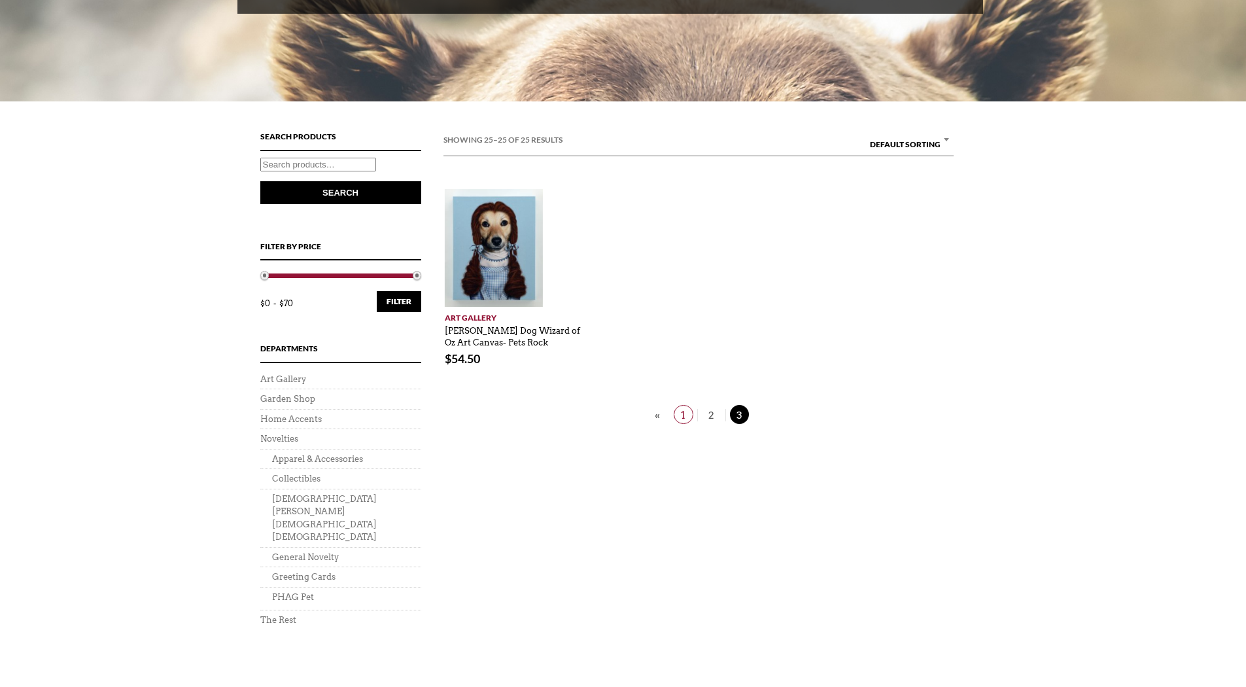
click at [685, 416] on span "1" at bounding box center [684, 414] width 20 height 19
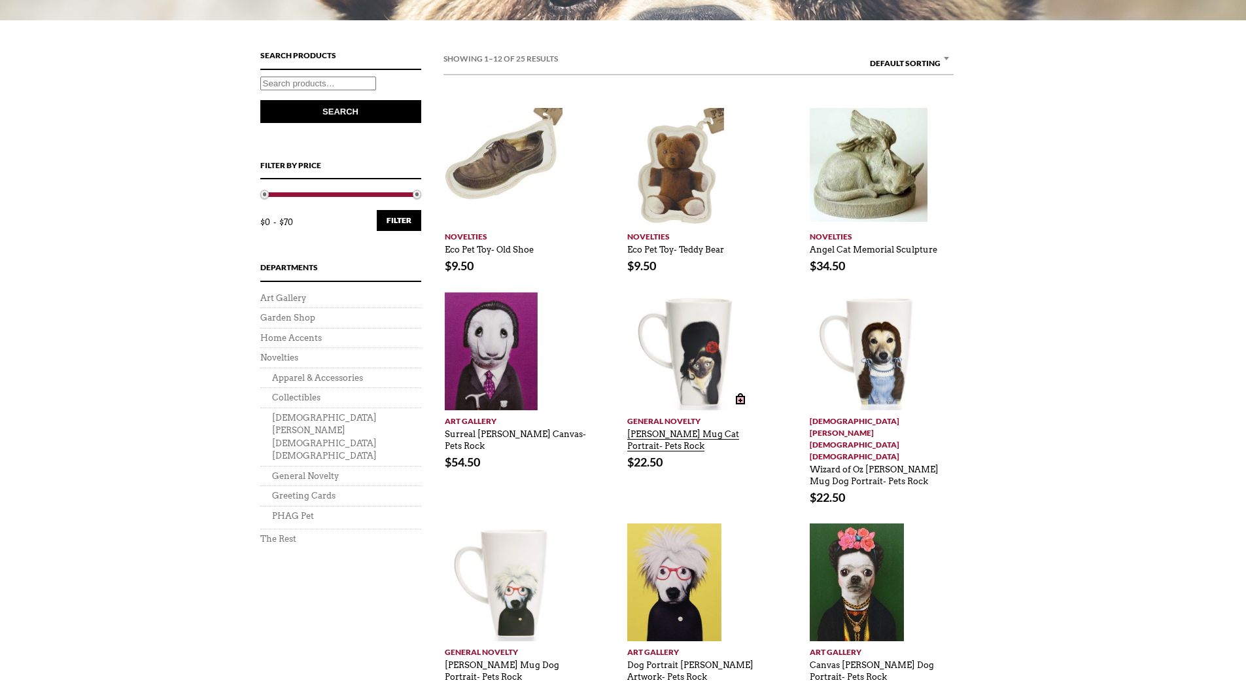
scroll to position [392, 0]
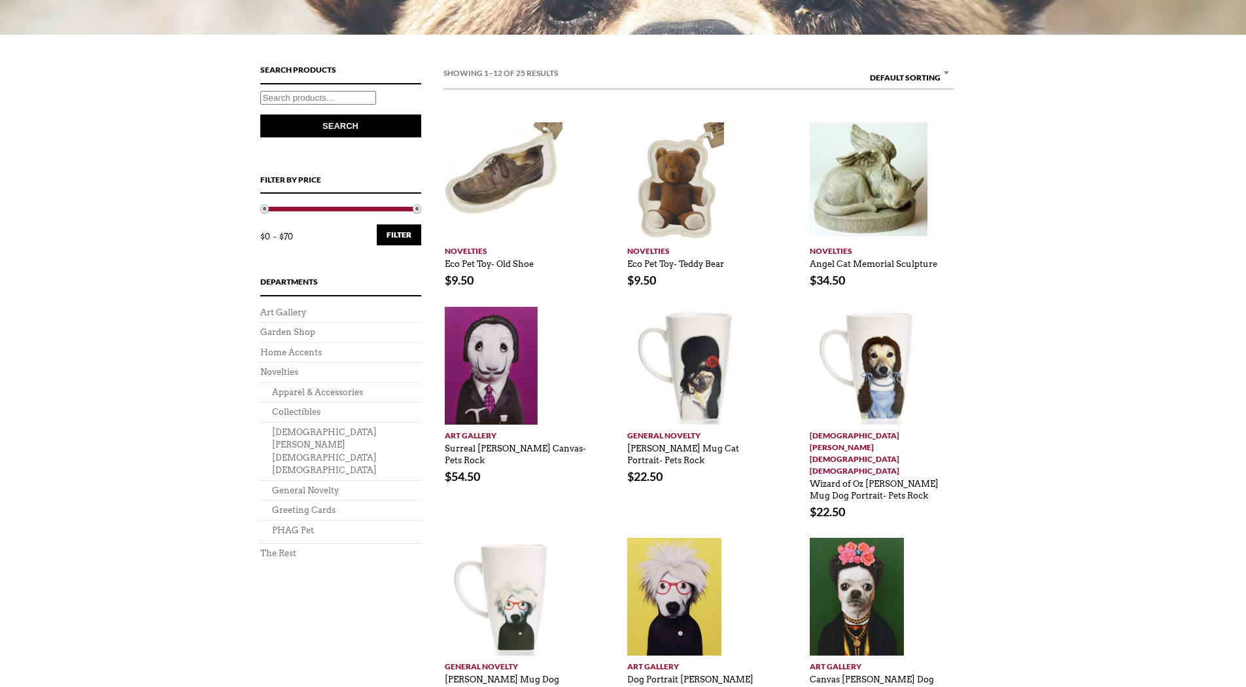
click at [1076, 451] on div "PHAG Pet Dogs, and cats, and fish- oh my! If you PHancy yourself a Philotherian…" at bounding box center [623, 355] width 1246 height 1275
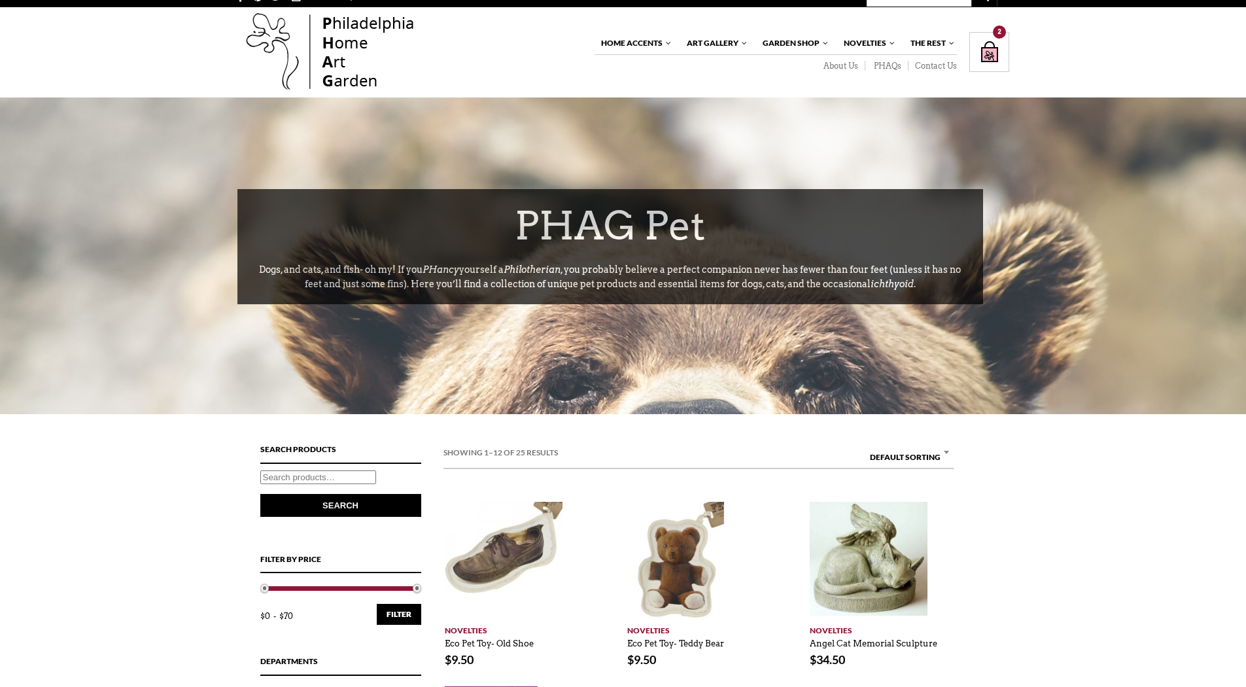
scroll to position [0, 0]
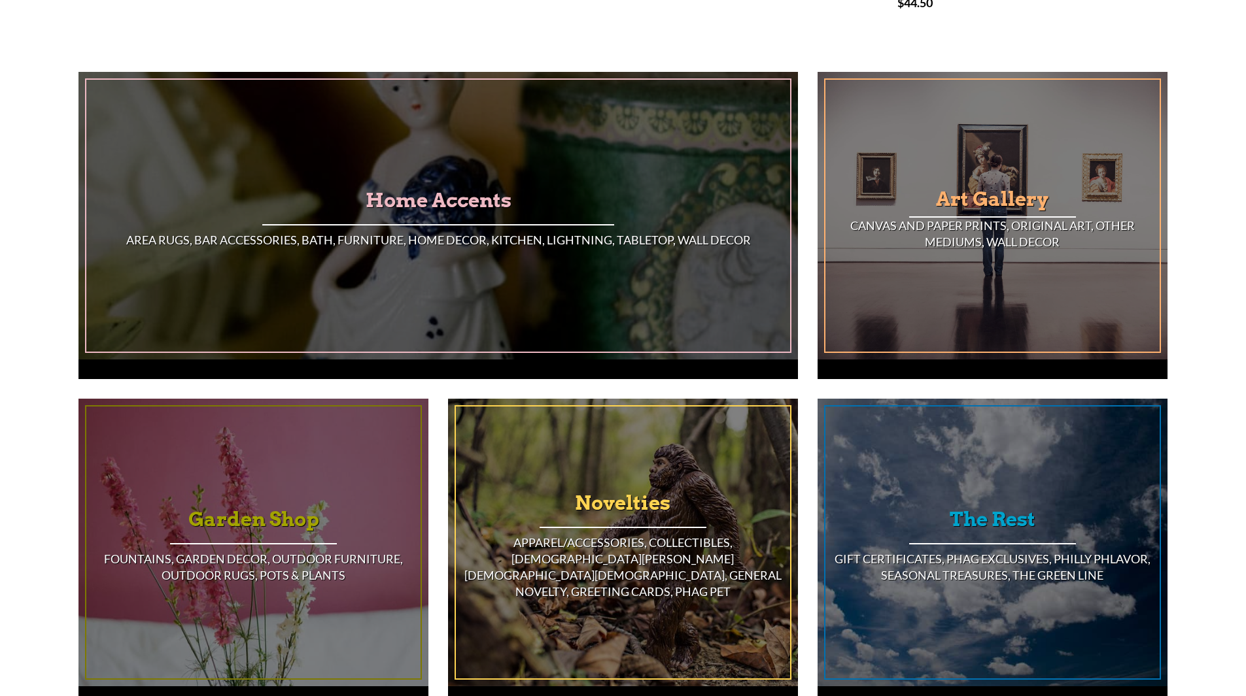
scroll to position [850, 0]
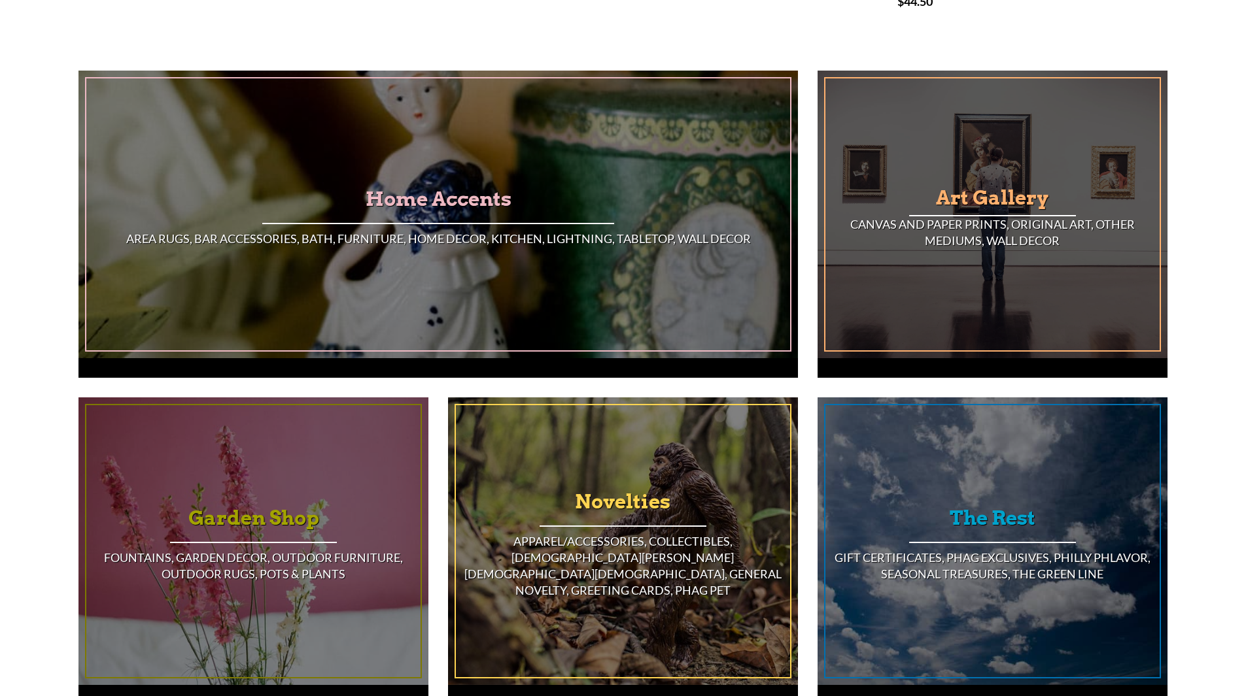
click at [1016, 186] on h3 "Art Gallery" at bounding box center [992, 197] width 334 height 35
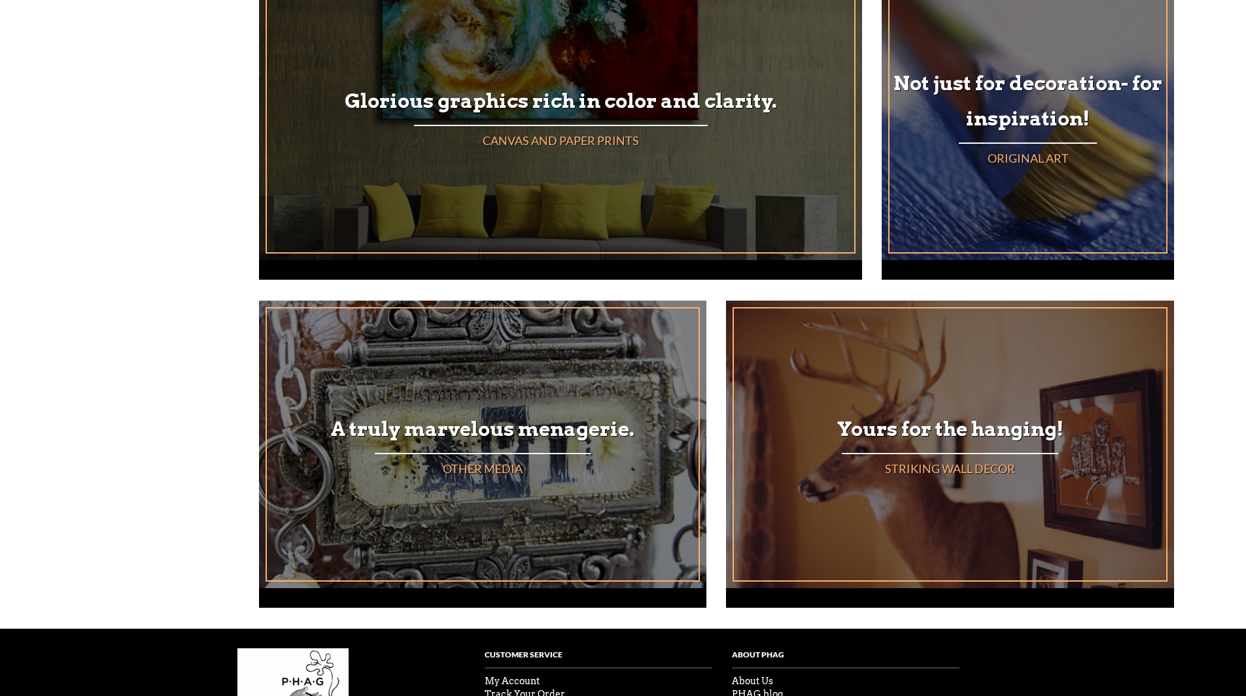
scroll to position [589, 0]
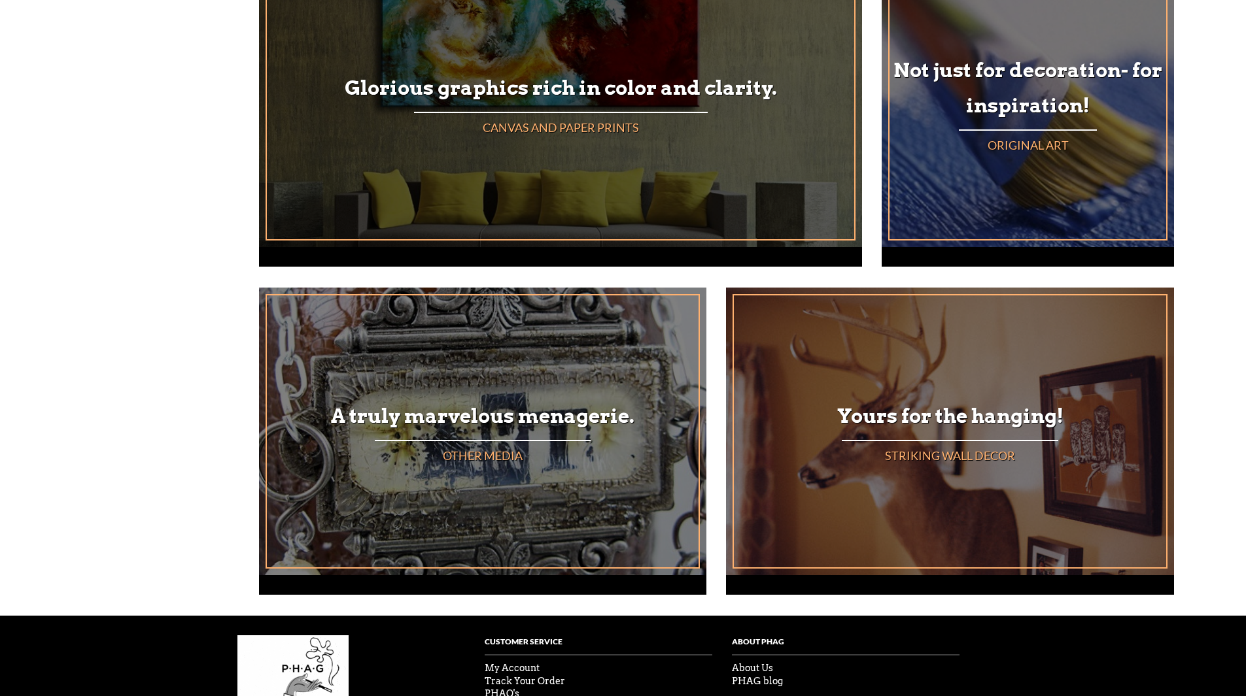
click at [574, 150] on div "Glorious graphics rich in color and clarity. Canvas and Paper Prints" at bounding box center [561, 103] width 588 height 272
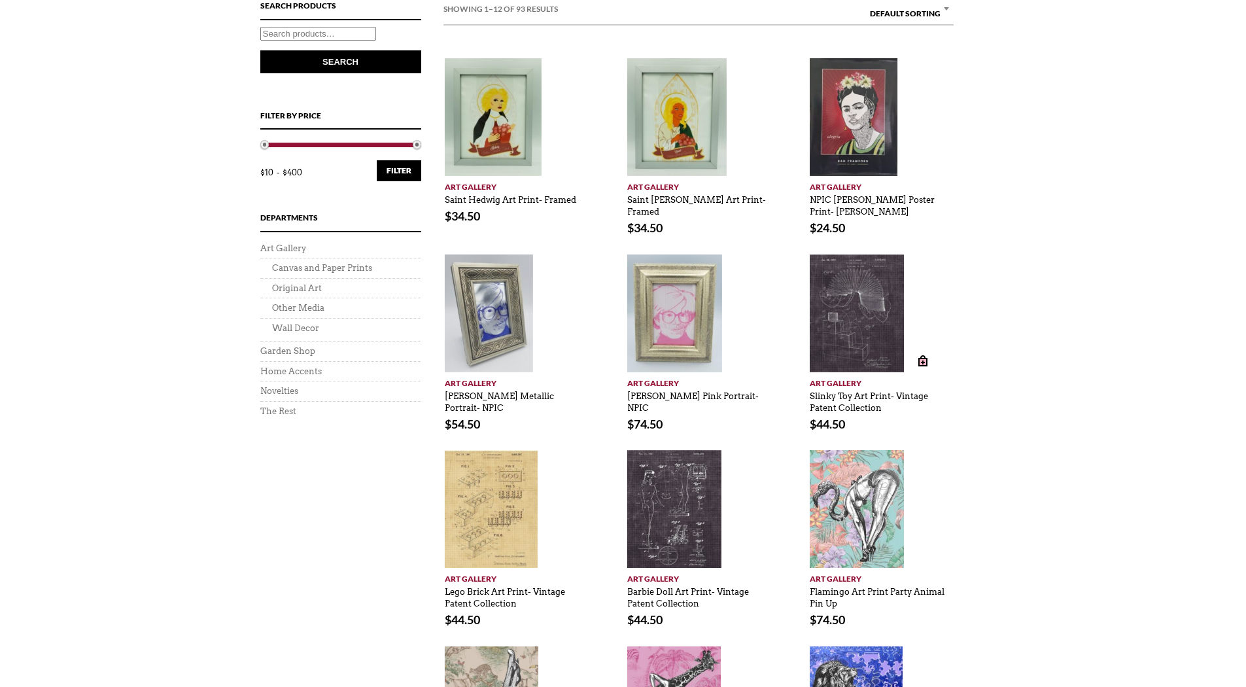
scroll to position [785, 0]
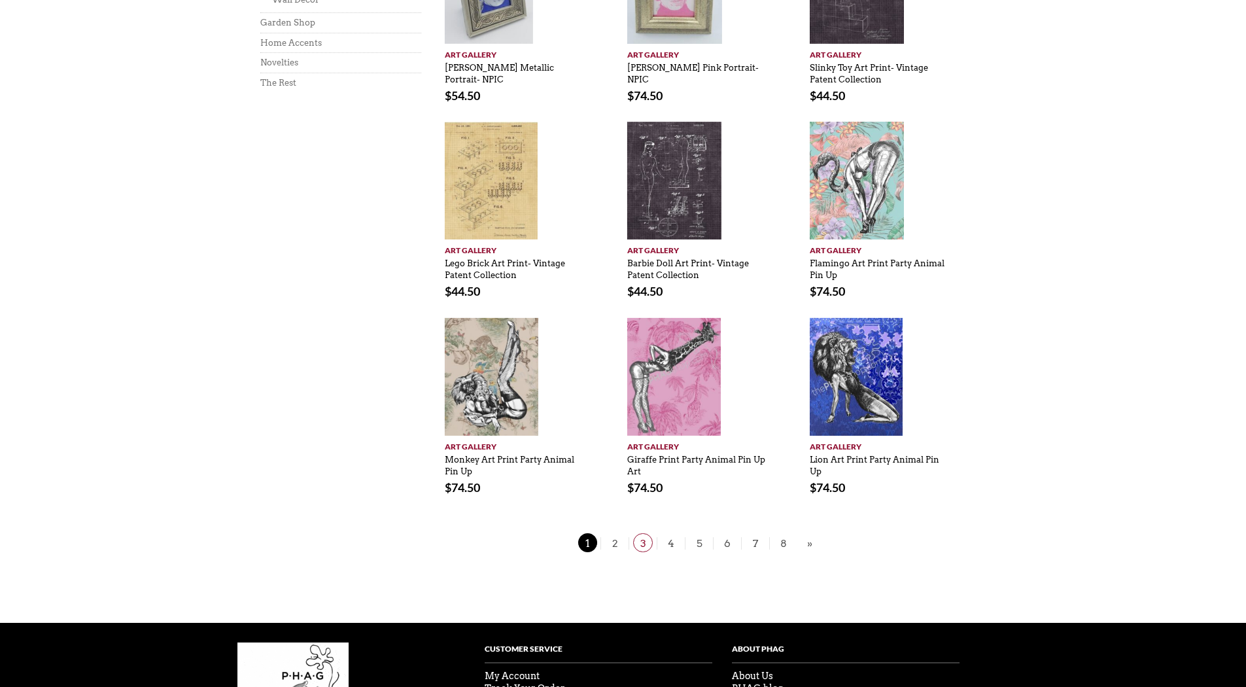
click at [651, 538] on span "3" at bounding box center [643, 542] width 20 height 19
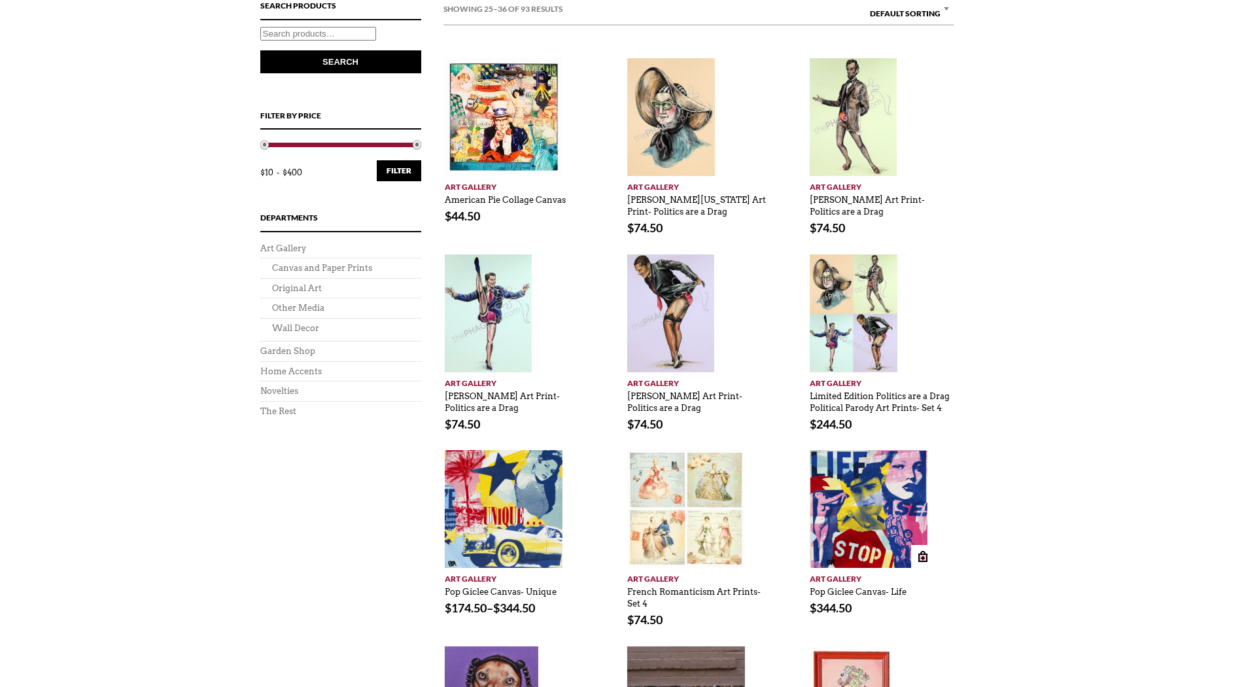
scroll to position [785, 0]
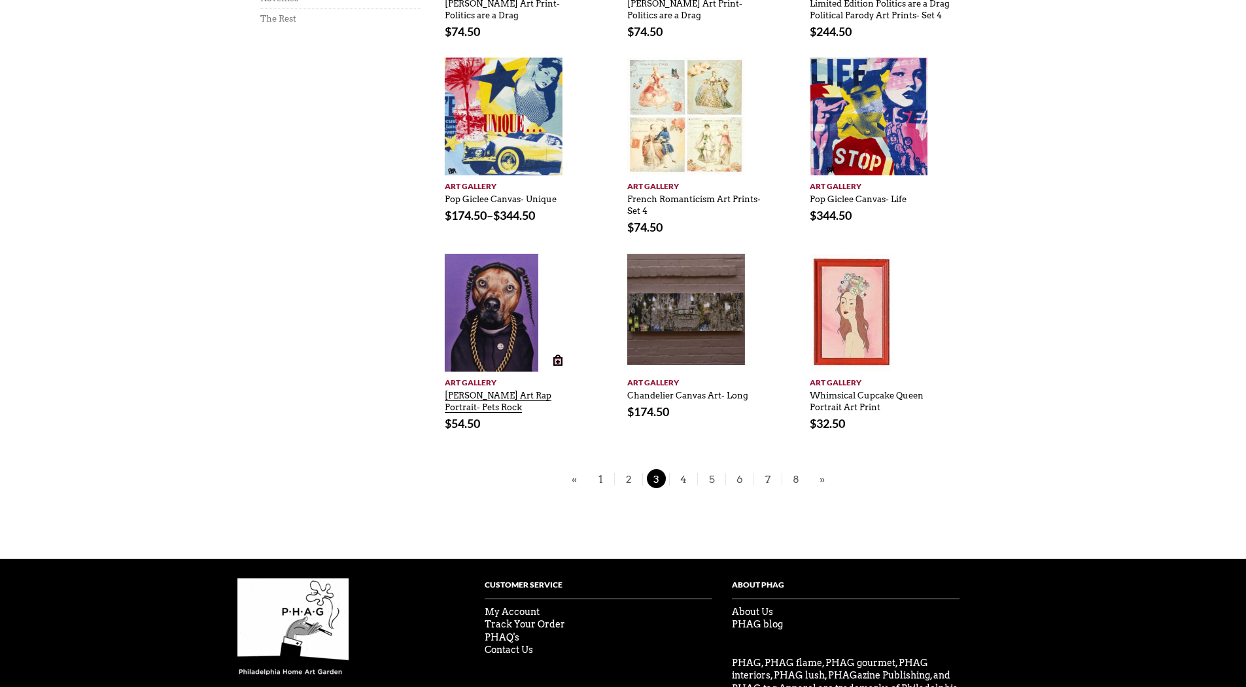
click at [474, 395] on link "[PERSON_NAME] Art Rap Portrait- Pets Rock" at bounding box center [498, 398] width 107 height 29
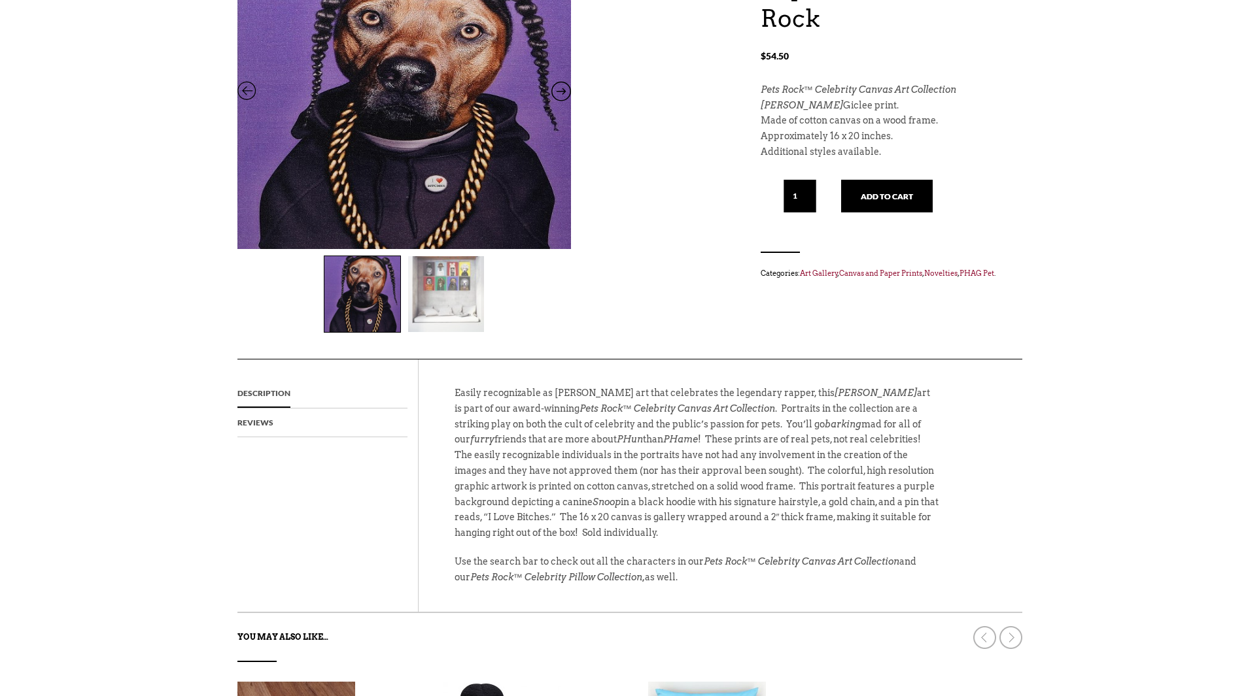
scroll to position [196, 0]
